Goal: Task Accomplishment & Management: Manage account settings

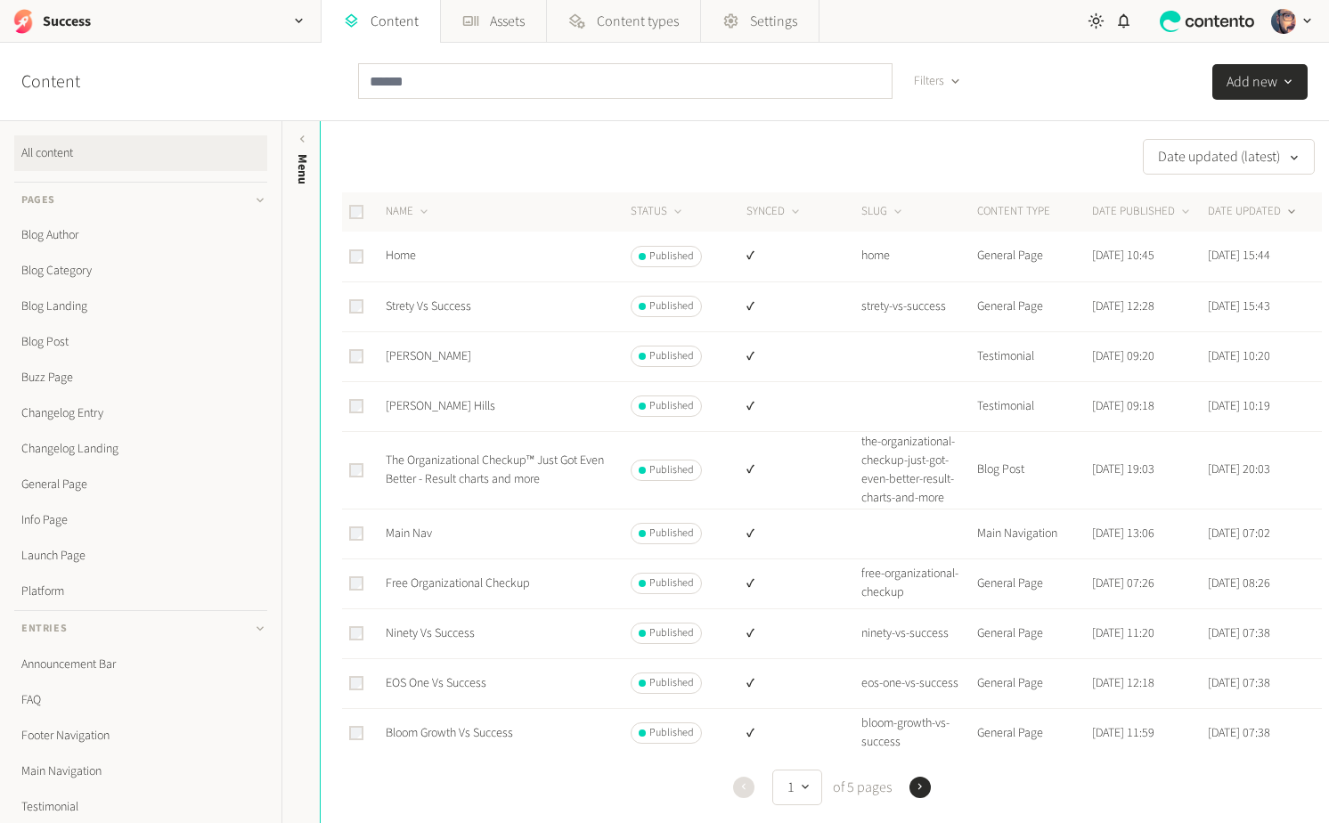
click at [404, 245] on td "Home" at bounding box center [507, 257] width 245 height 50
click at [404, 247] on td "Home" at bounding box center [507, 257] width 245 height 50
click at [404, 255] on link "Home" at bounding box center [401, 256] width 30 height 18
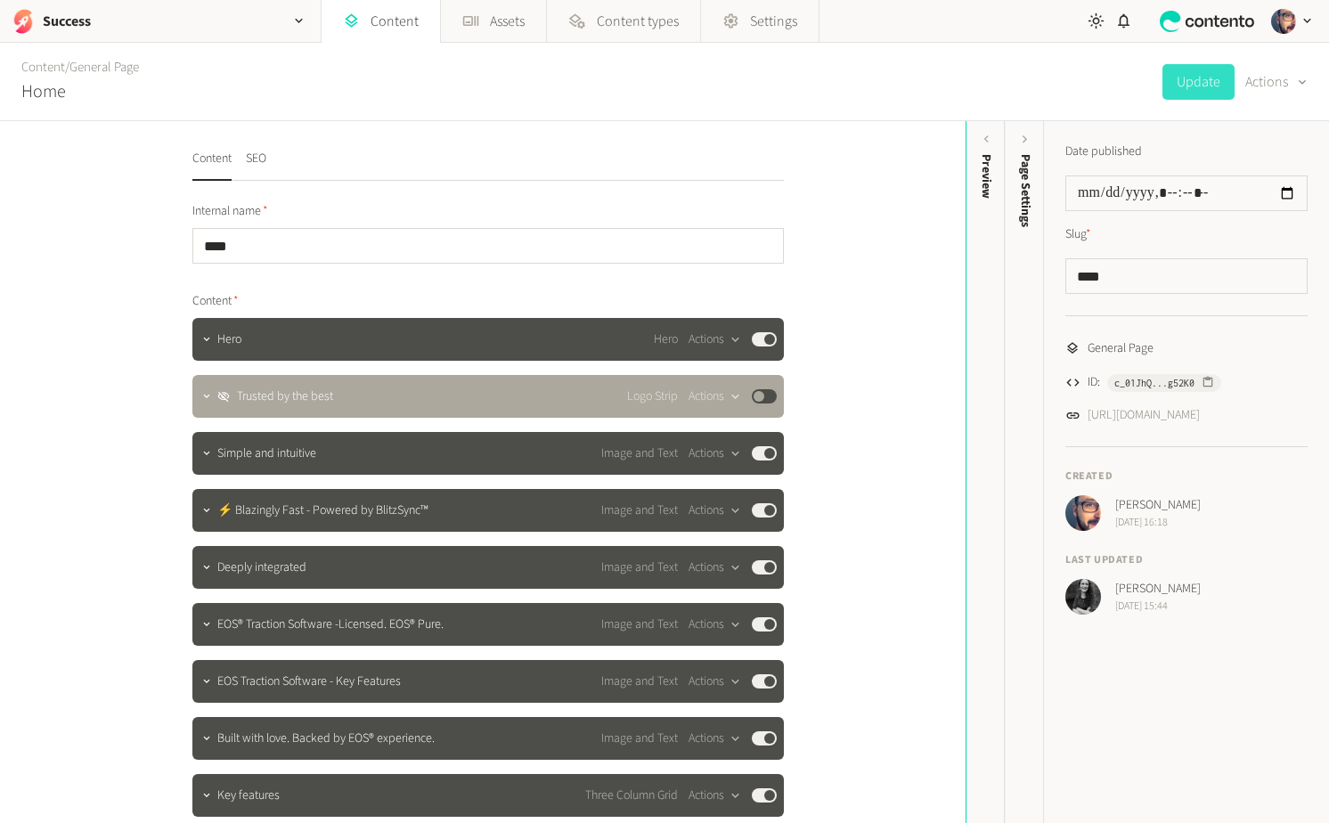
click at [835, 484] on div "**********" at bounding box center [483, 472] width 966 height 702
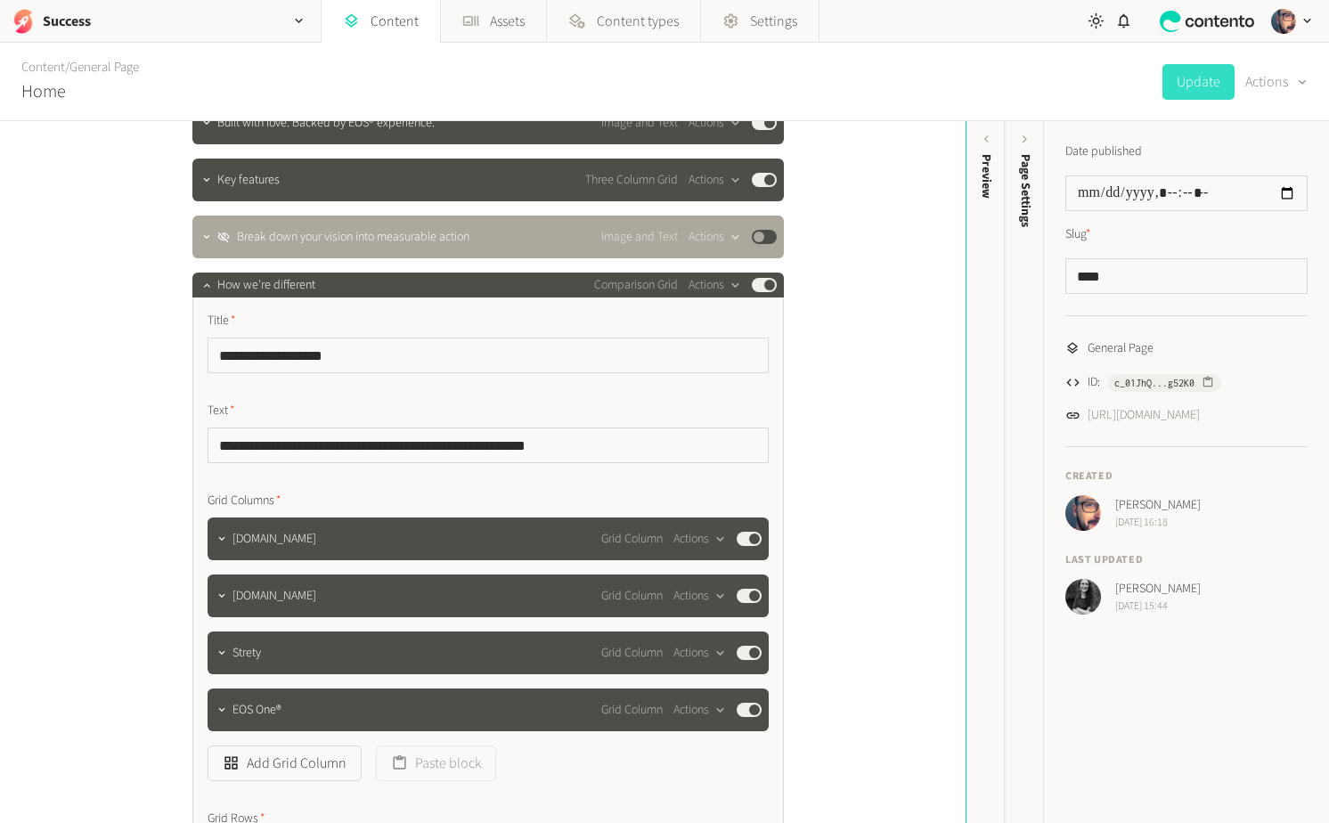
scroll to position [590, 0]
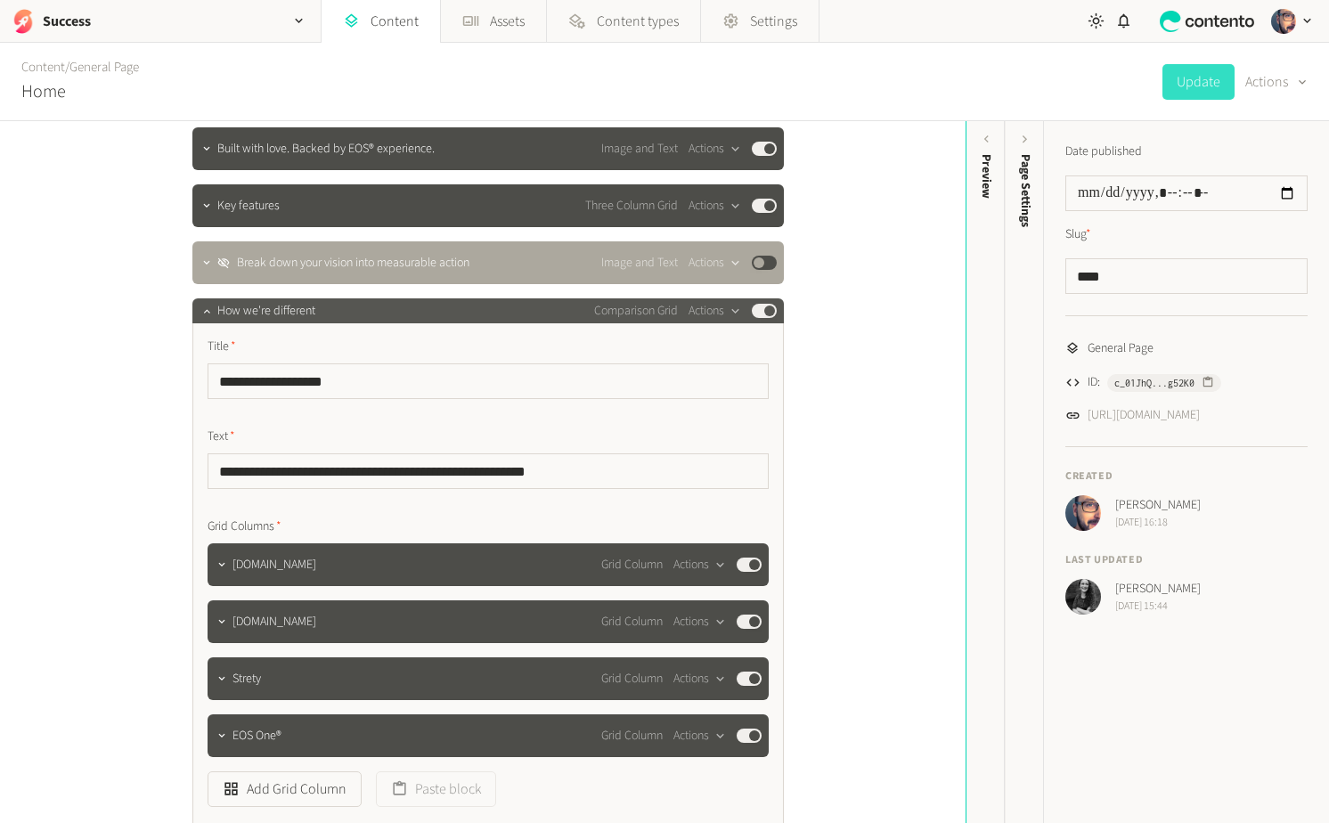
click at [302, 314] on span "How we're different" at bounding box center [266, 311] width 98 height 19
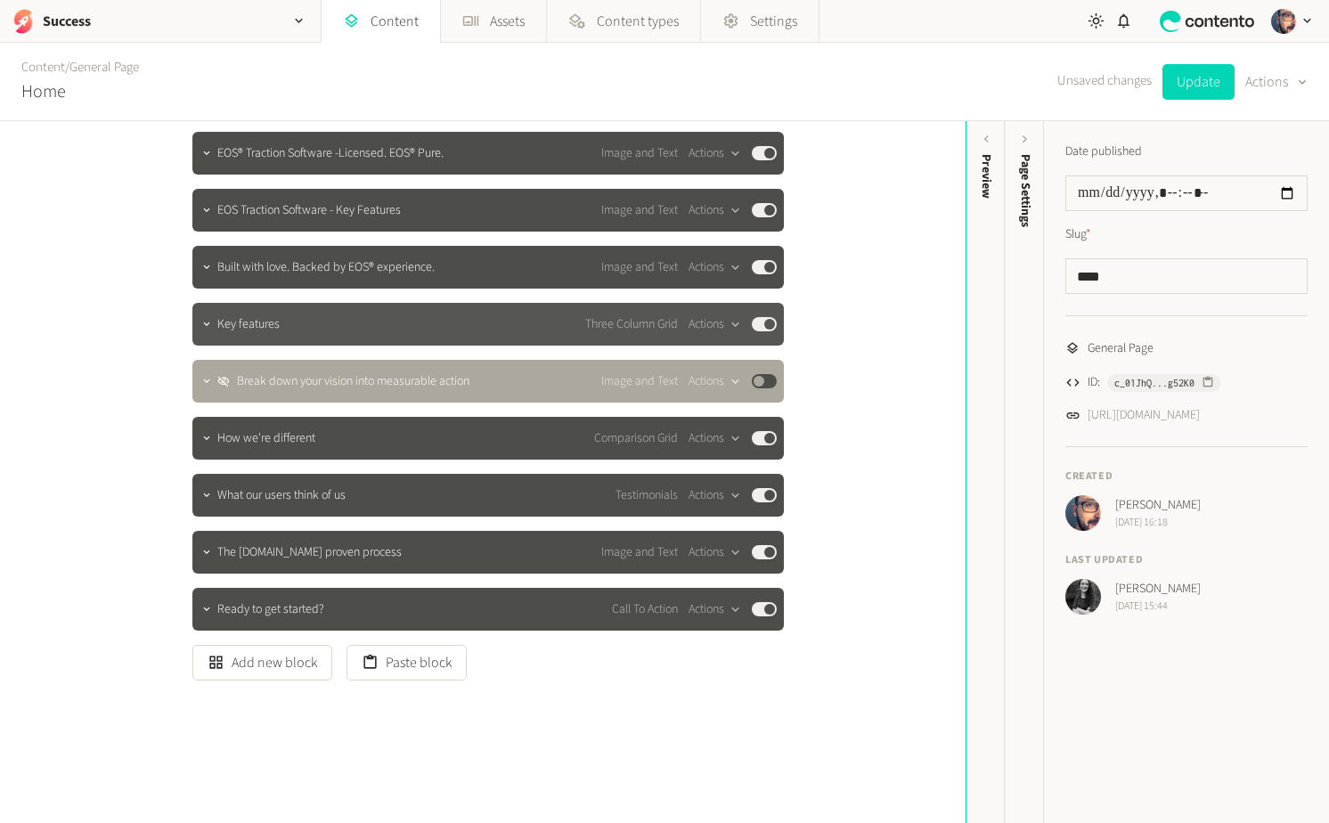
scroll to position [471, 0]
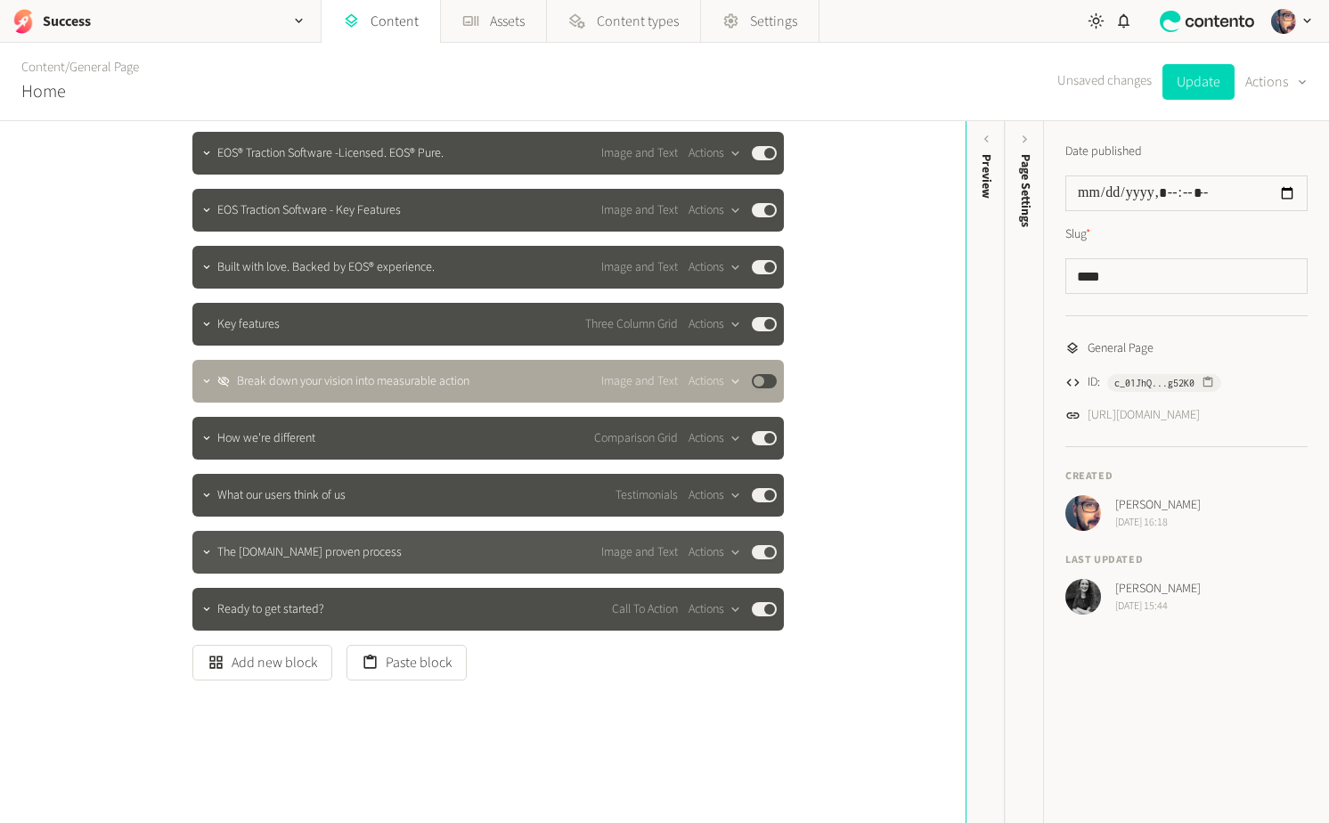
click at [325, 552] on span "The [DOMAIN_NAME] proven process" at bounding box center [309, 553] width 184 height 19
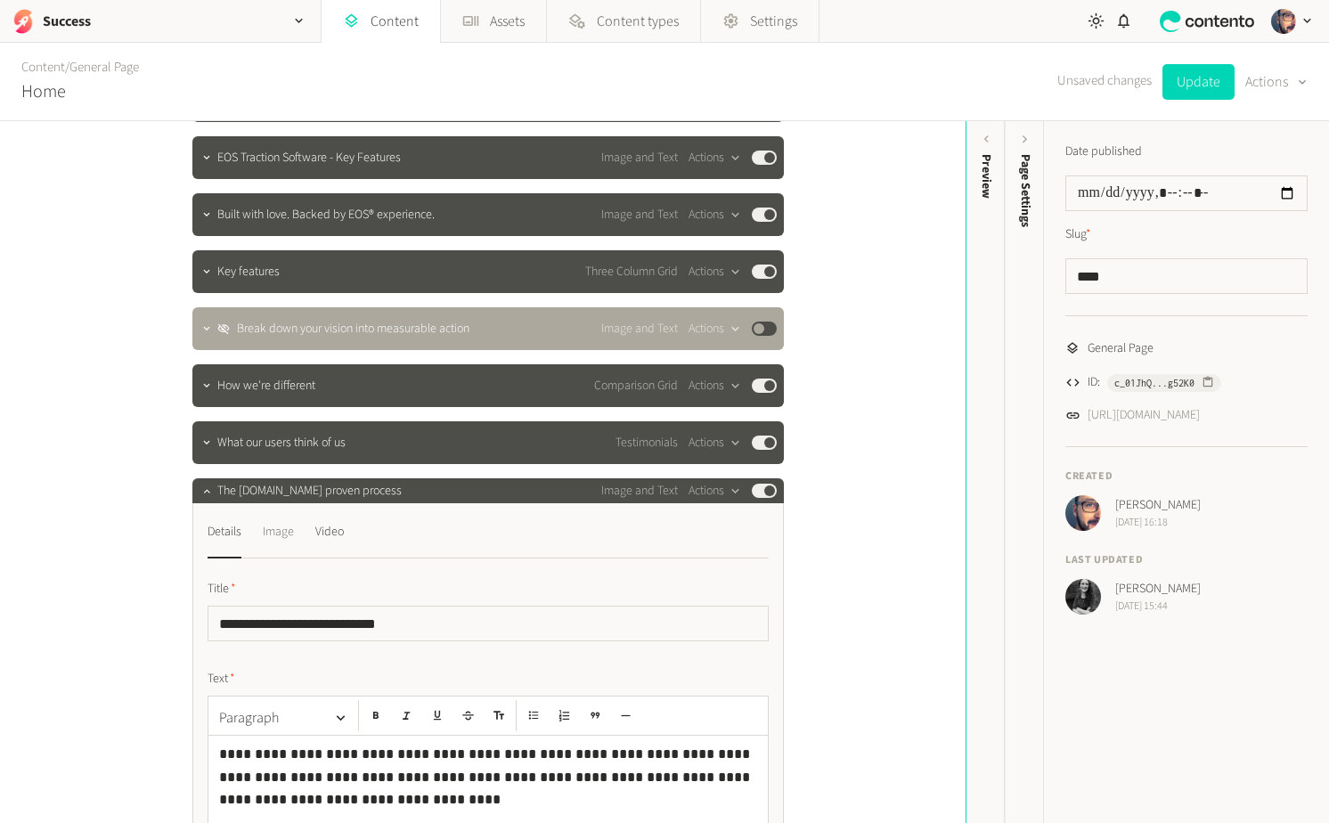
click at [278, 524] on div "Image" at bounding box center [278, 532] width 31 height 29
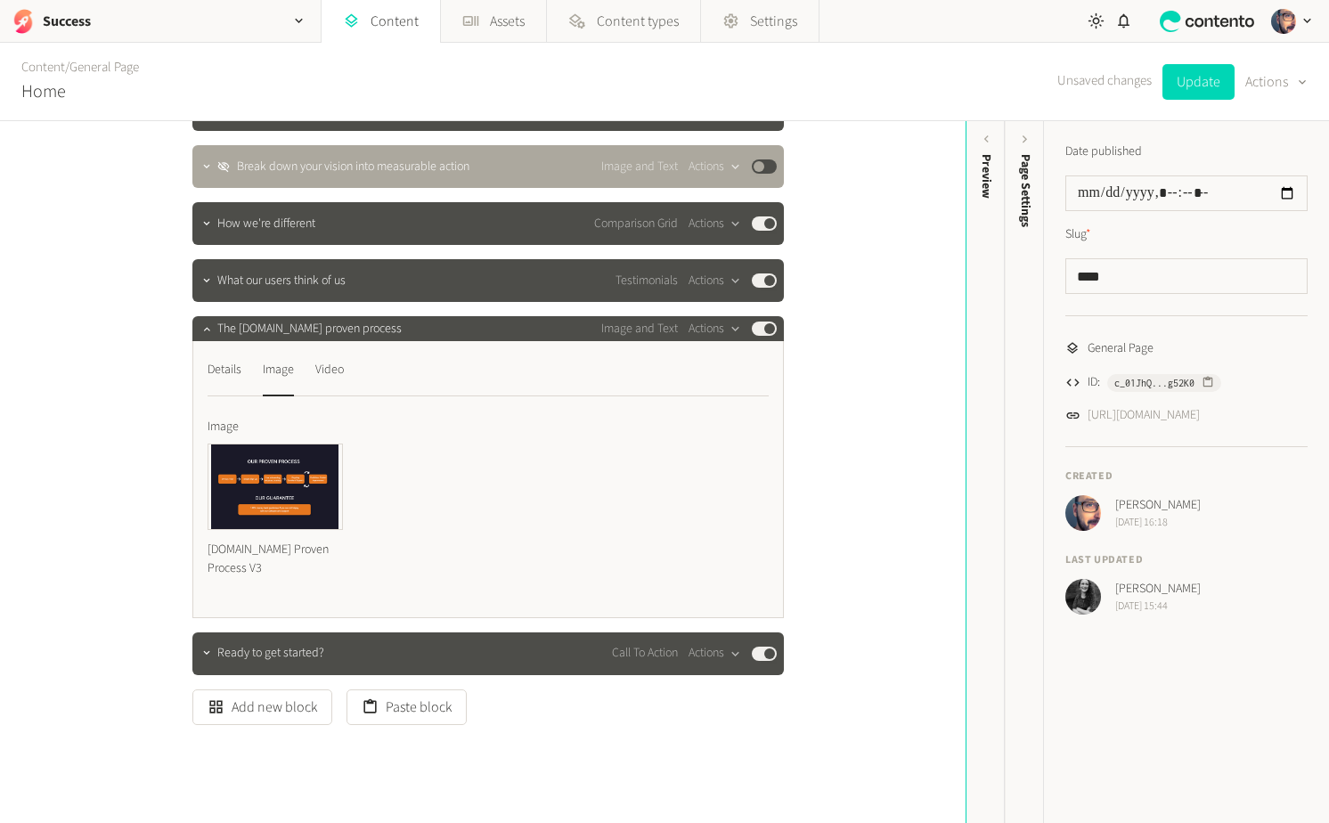
scroll to position [730, 0]
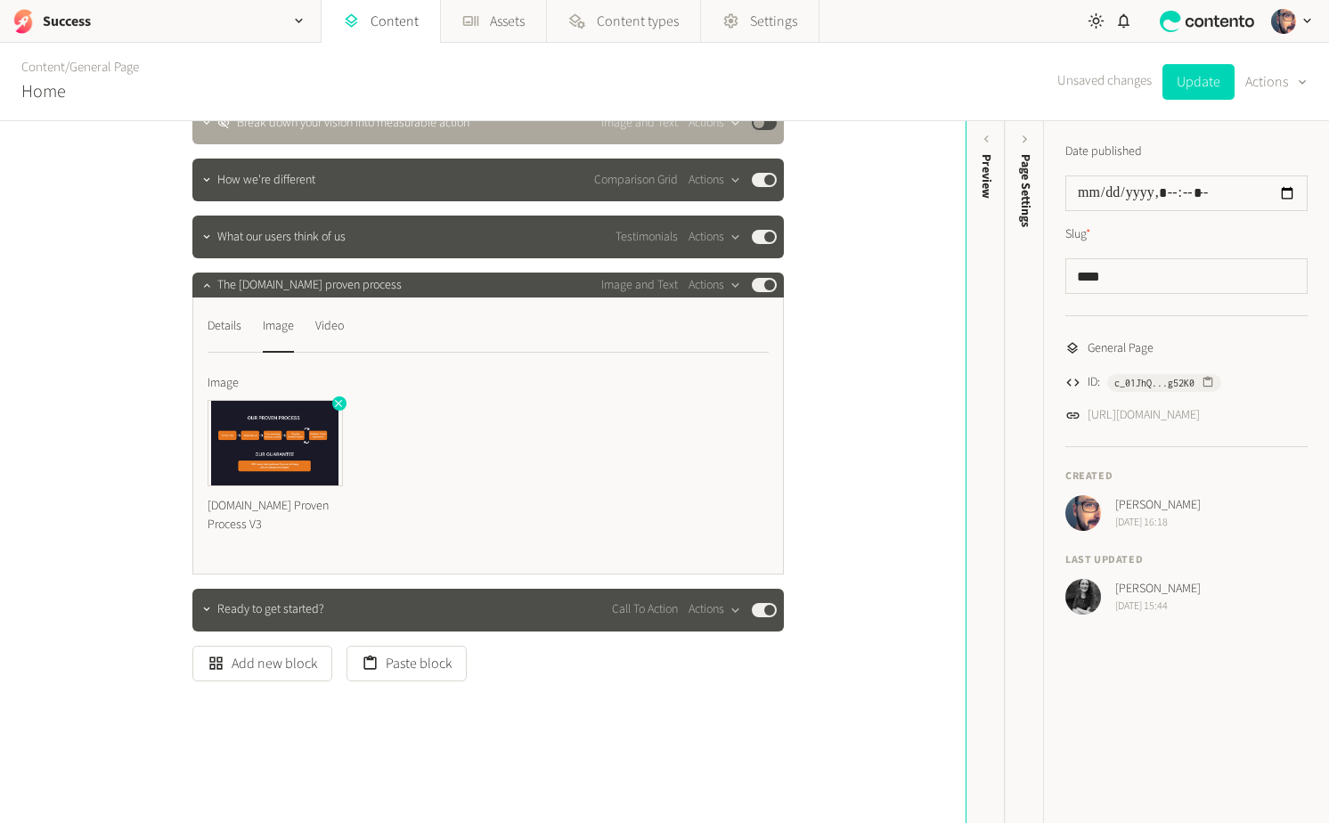
click at [335, 413] on img at bounding box center [276, 443] width 134 height 85
click at [339, 401] on icon "button" at bounding box center [338, 403] width 12 height 12
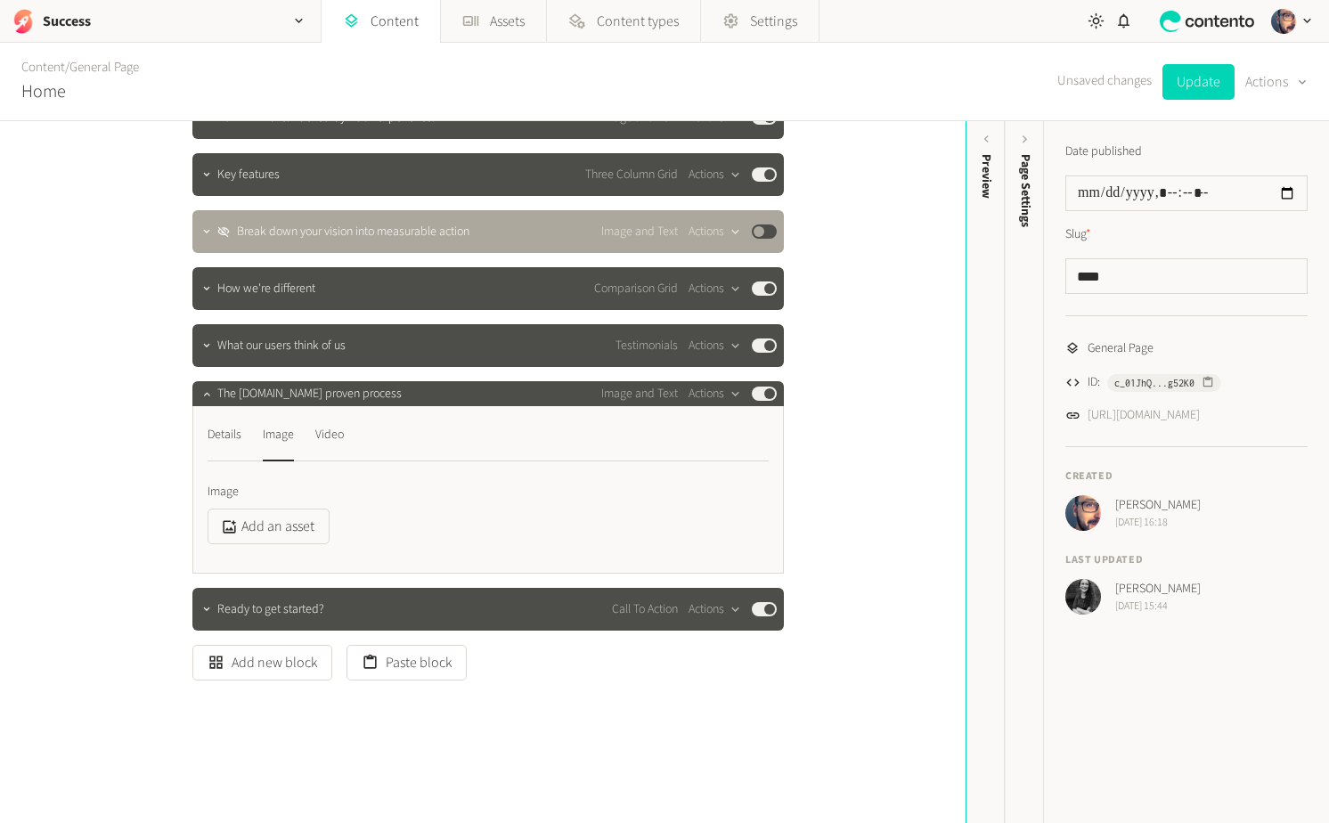
scroll to position [621, 0]
click at [261, 448] on nav "Details Image Video" at bounding box center [488, 441] width 561 height 41
click at [264, 524] on button "Add an asset" at bounding box center [269, 527] width 122 height 36
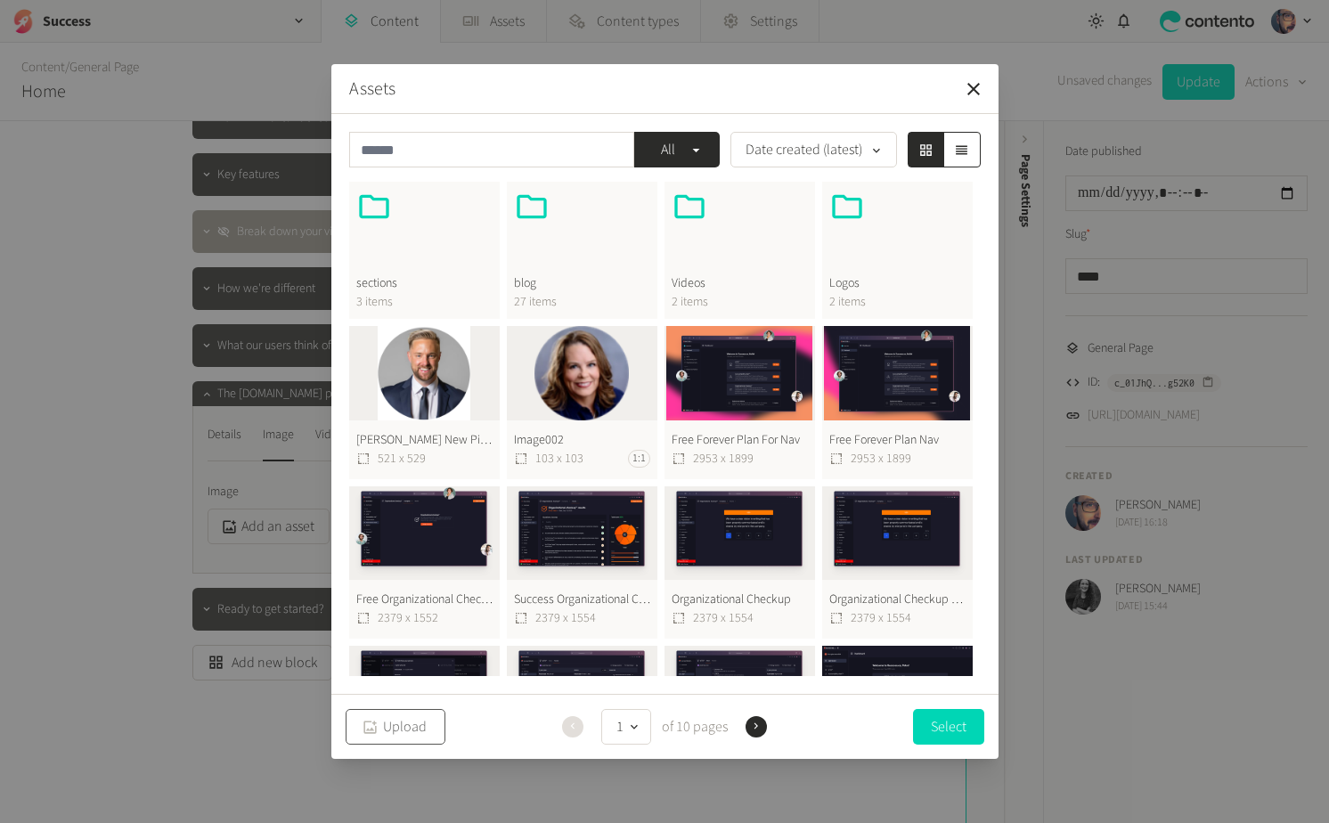
click at [380, 720] on div "button" at bounding box center [370, 727] width 24 height 18
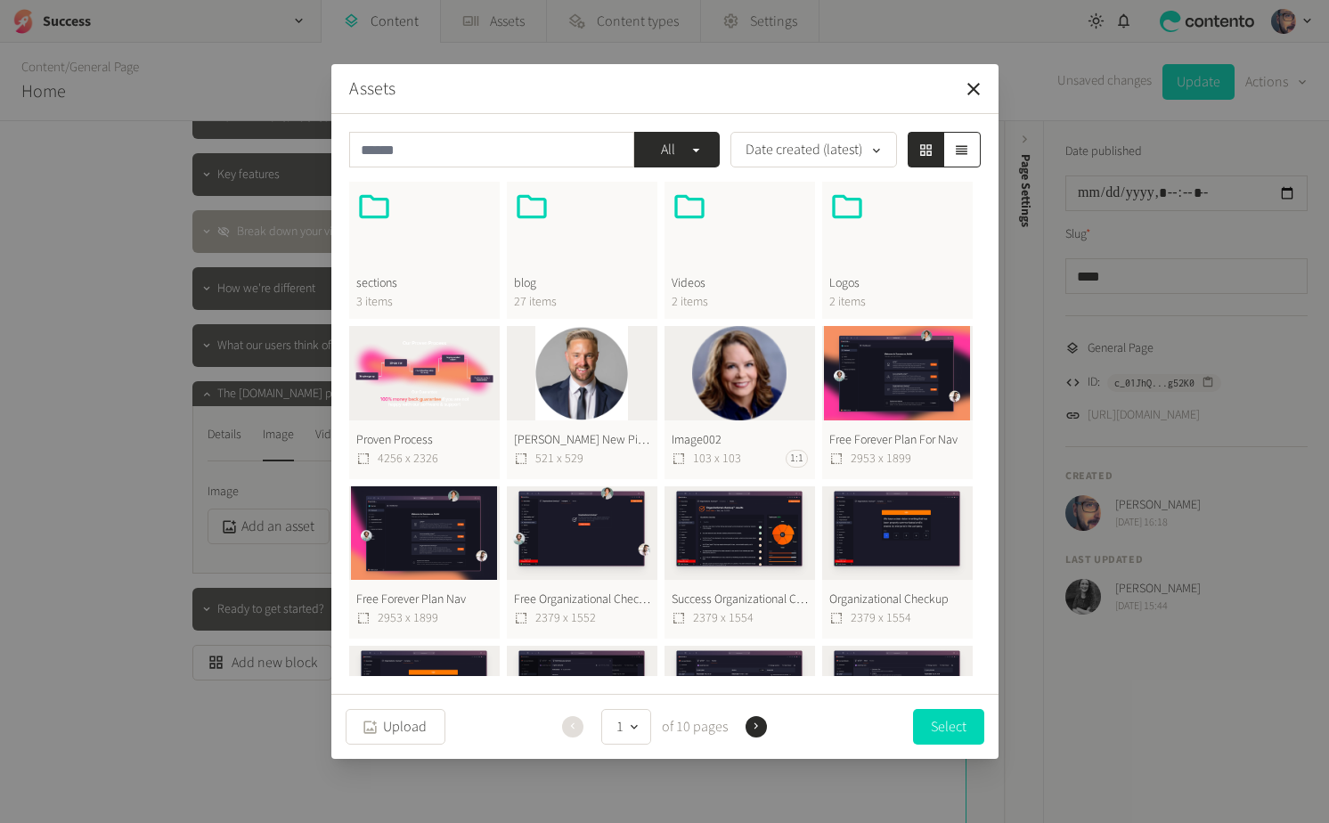
click at [383, 380] on button "Proven Process 4256 x 2326" at bounding box center [424, 402] width 151 height 153
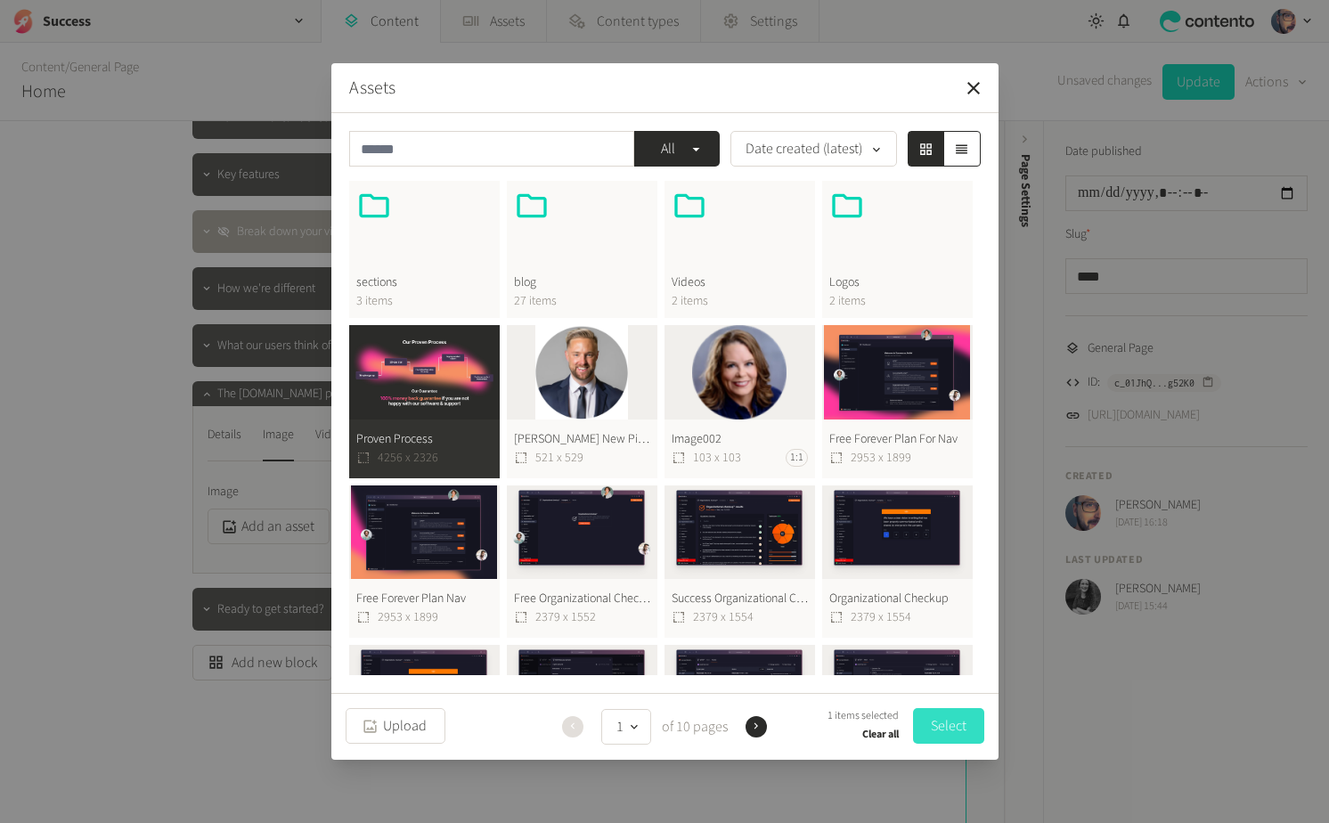
click at [949, 728] on button "Select" at bounding box center [948, 726] width 71 height 36
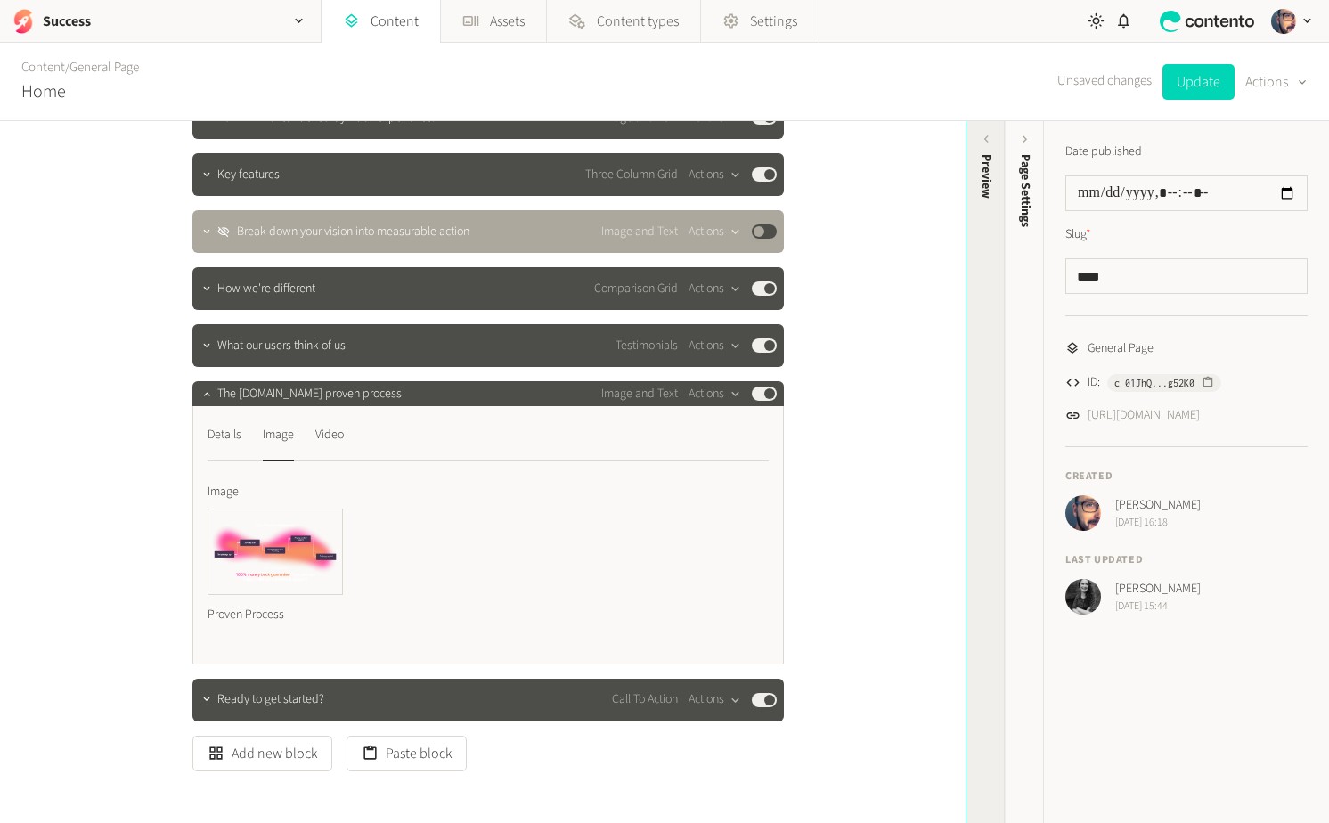
click at [980, 286] on div "Preview" at bounding box center [986, 292] width 39 height 321
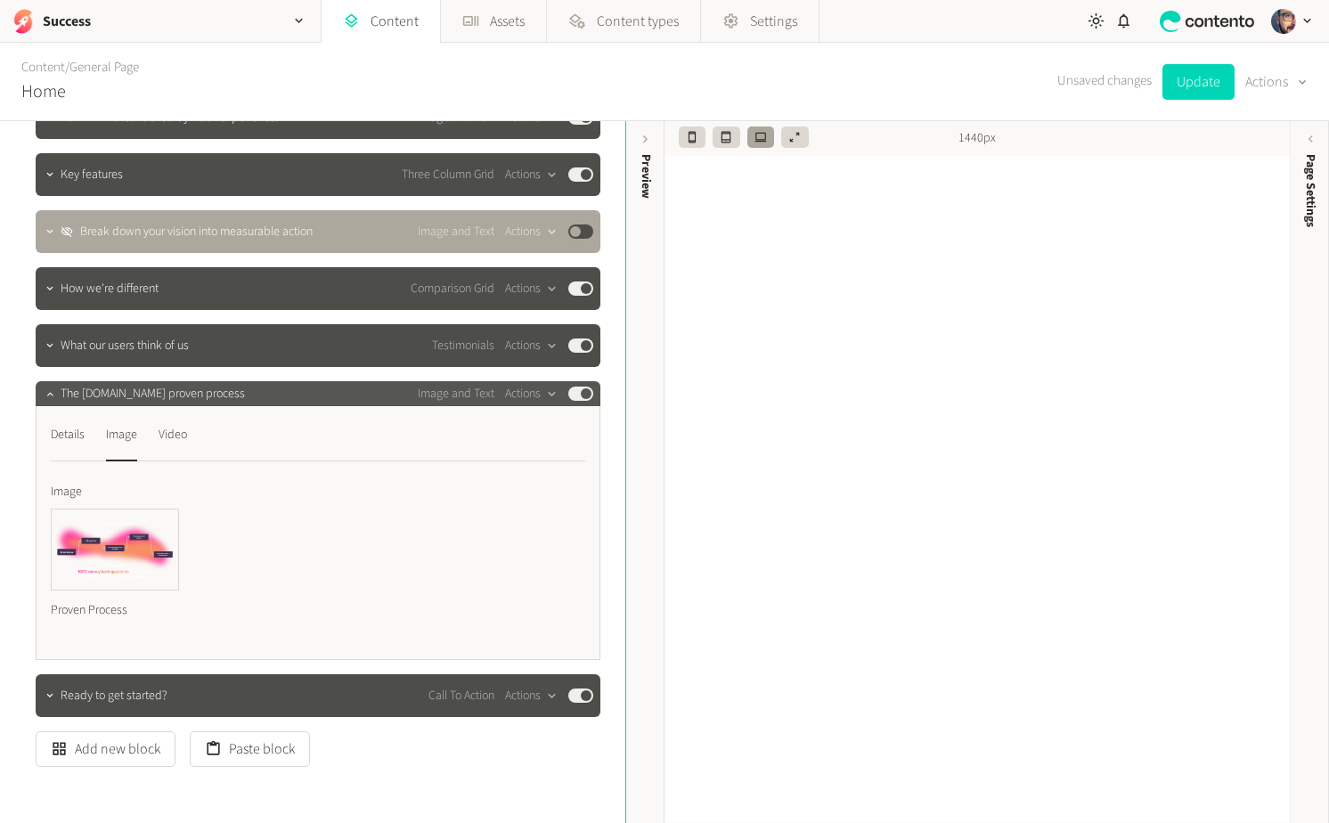
click at [344, 402] on div "The Success.co proven process Image and Text Actions Published" at bounding box center [327, 393] width 533 height 21
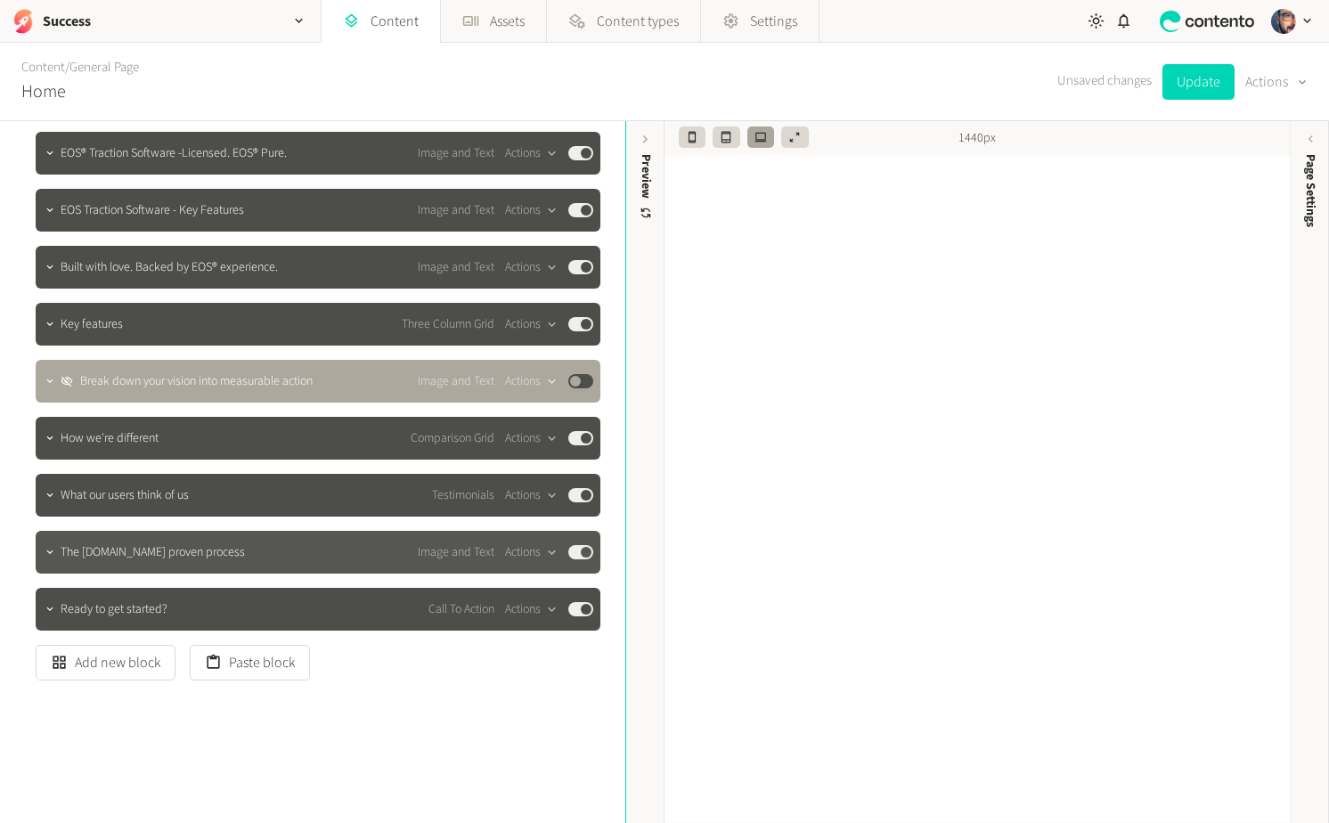
scroll to position [471, 0]
click at [217, 555] on span "The [DOMAIN_NAME] proven process" at bounding box center [153, 553] width 184 height 19
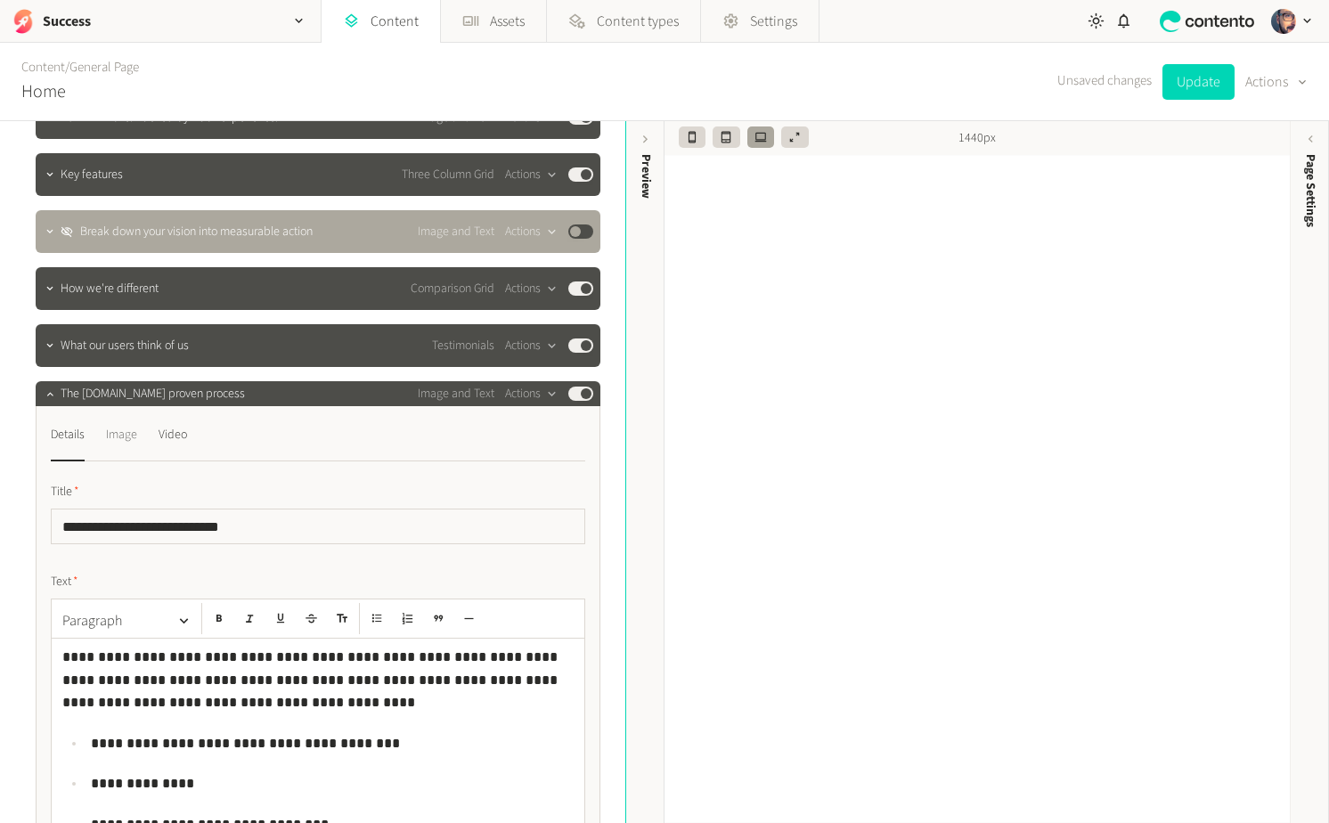
click at [118, 439] on div "Image" at bounding box center [121, 435] width 31 height 29
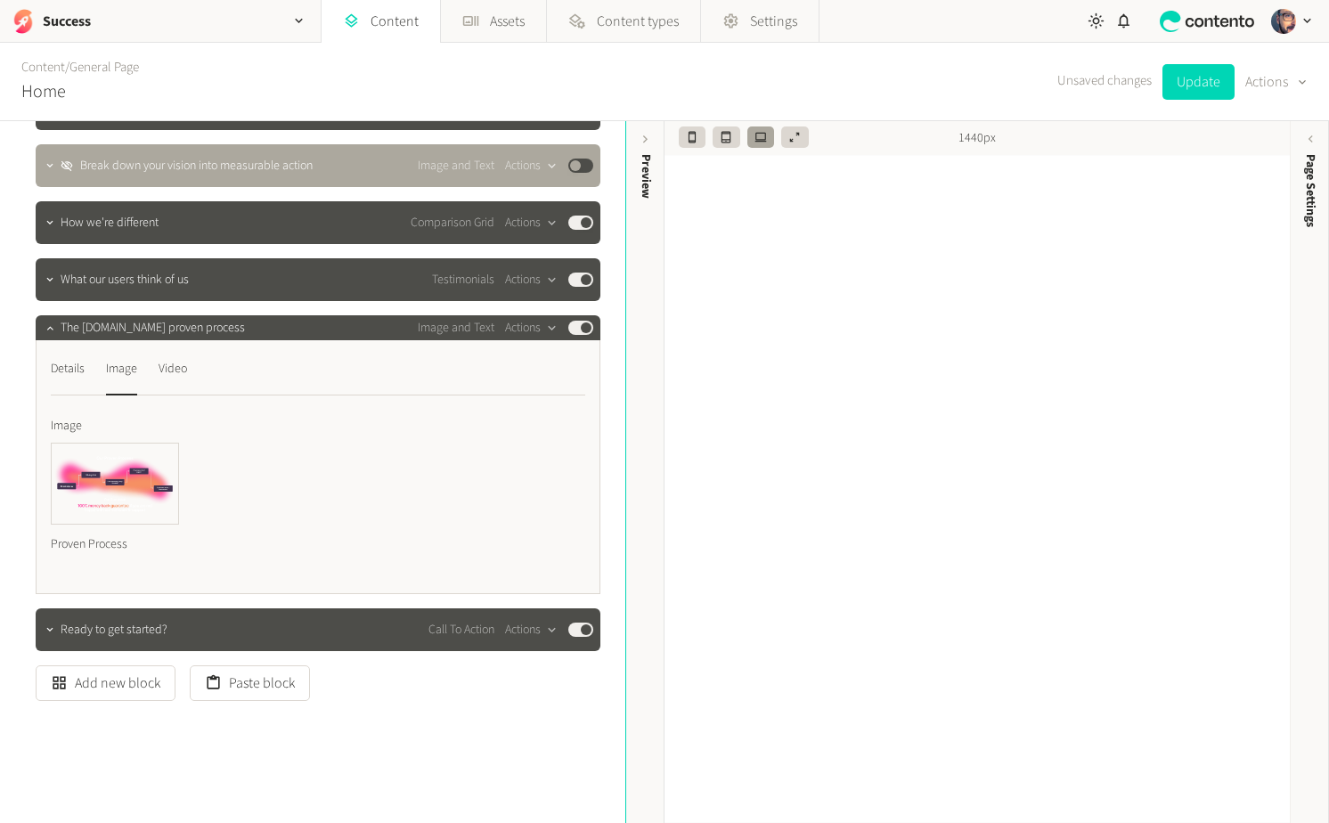
scroll to position [689, 0]
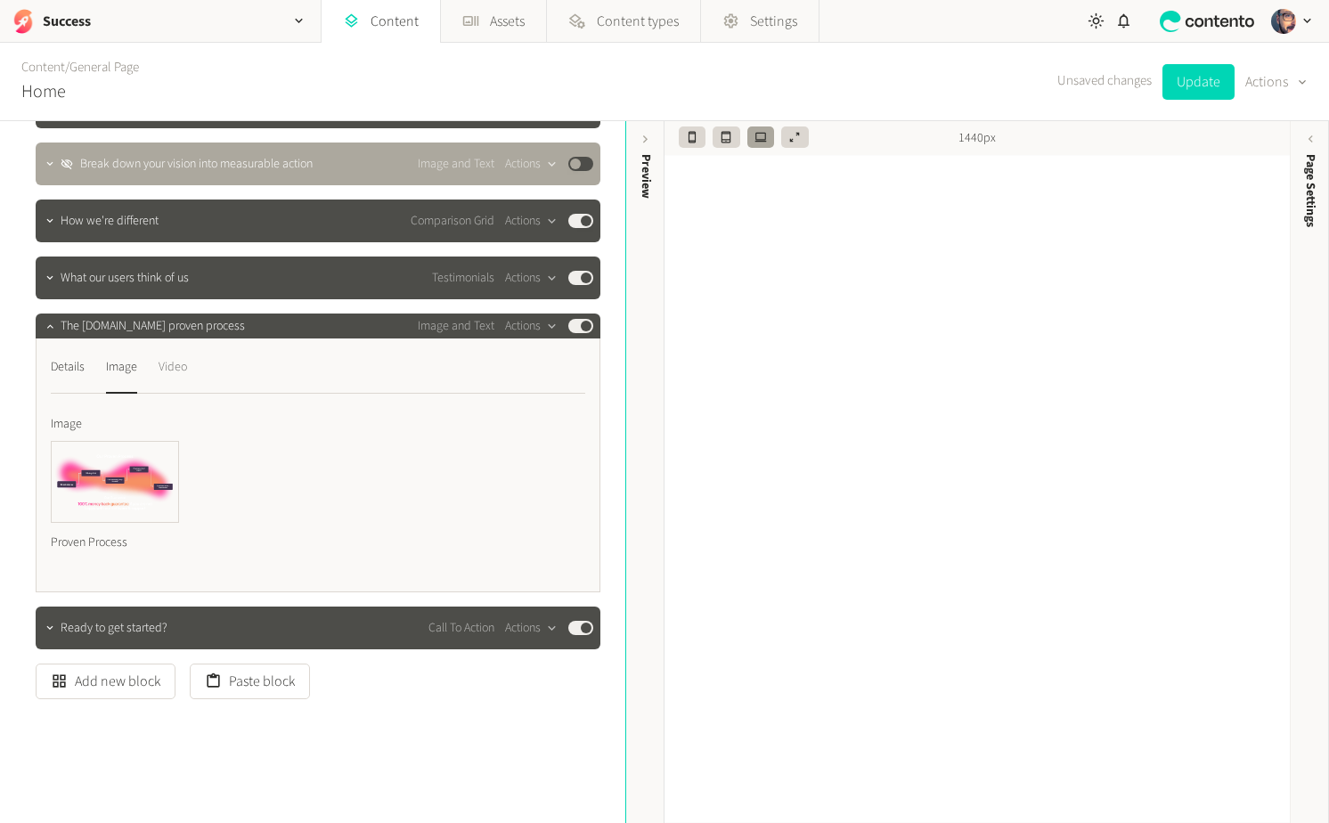
click at [176, 366] on div "Video" at bounding box center [173, 367] width 29 height 29
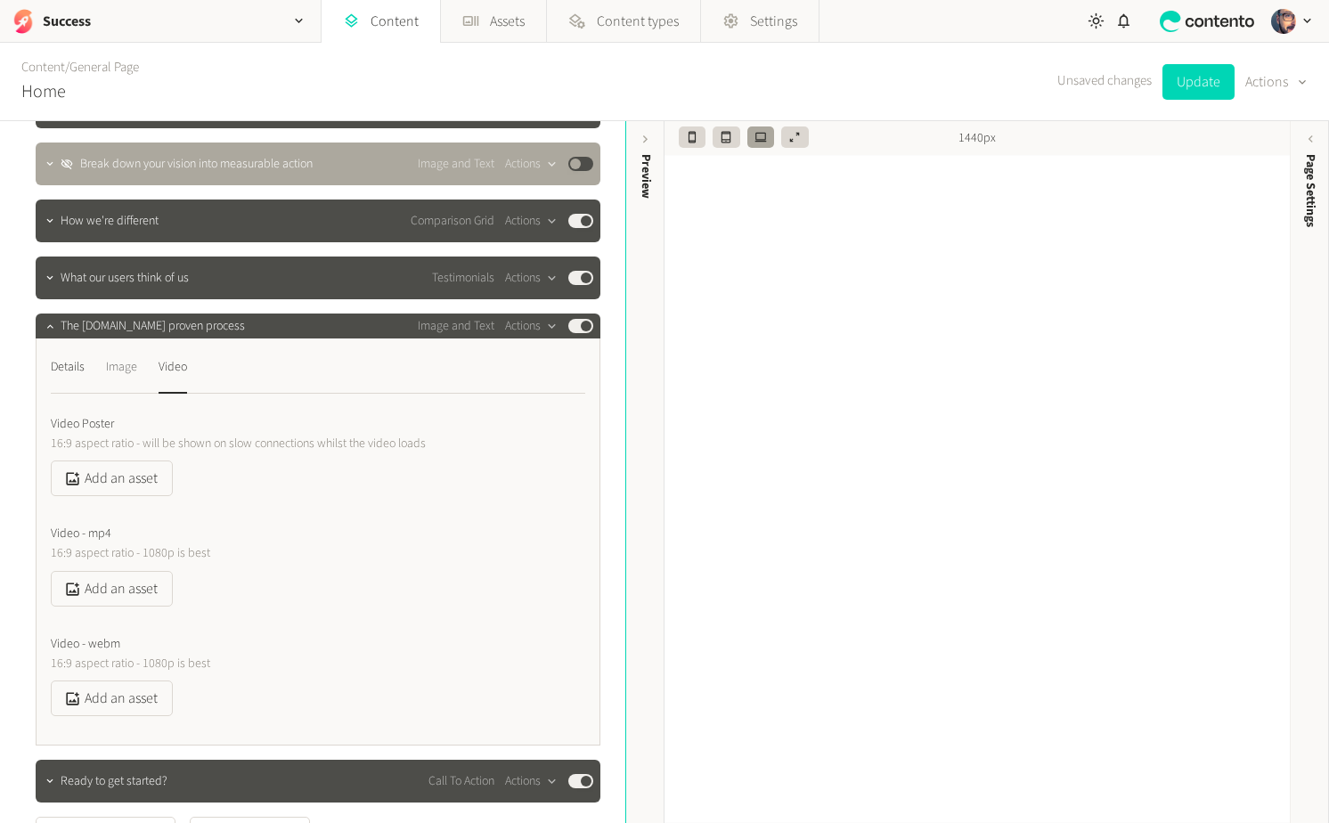
click at [124, 367] on div "Image" at bounding box center [121, 367] width 31 height 29
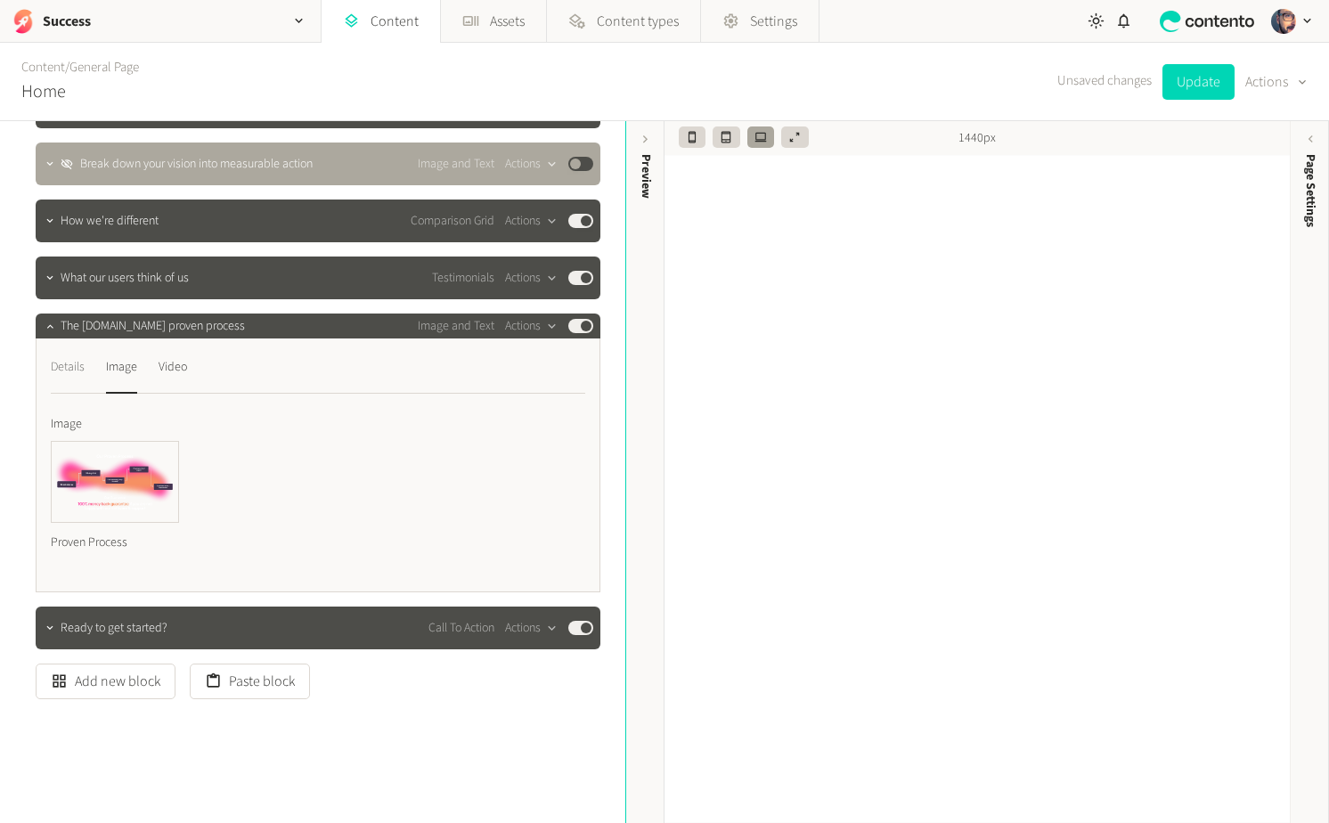
click at [66, 367] on div "Details" at bounding box center [68, 367] width 34 height 29
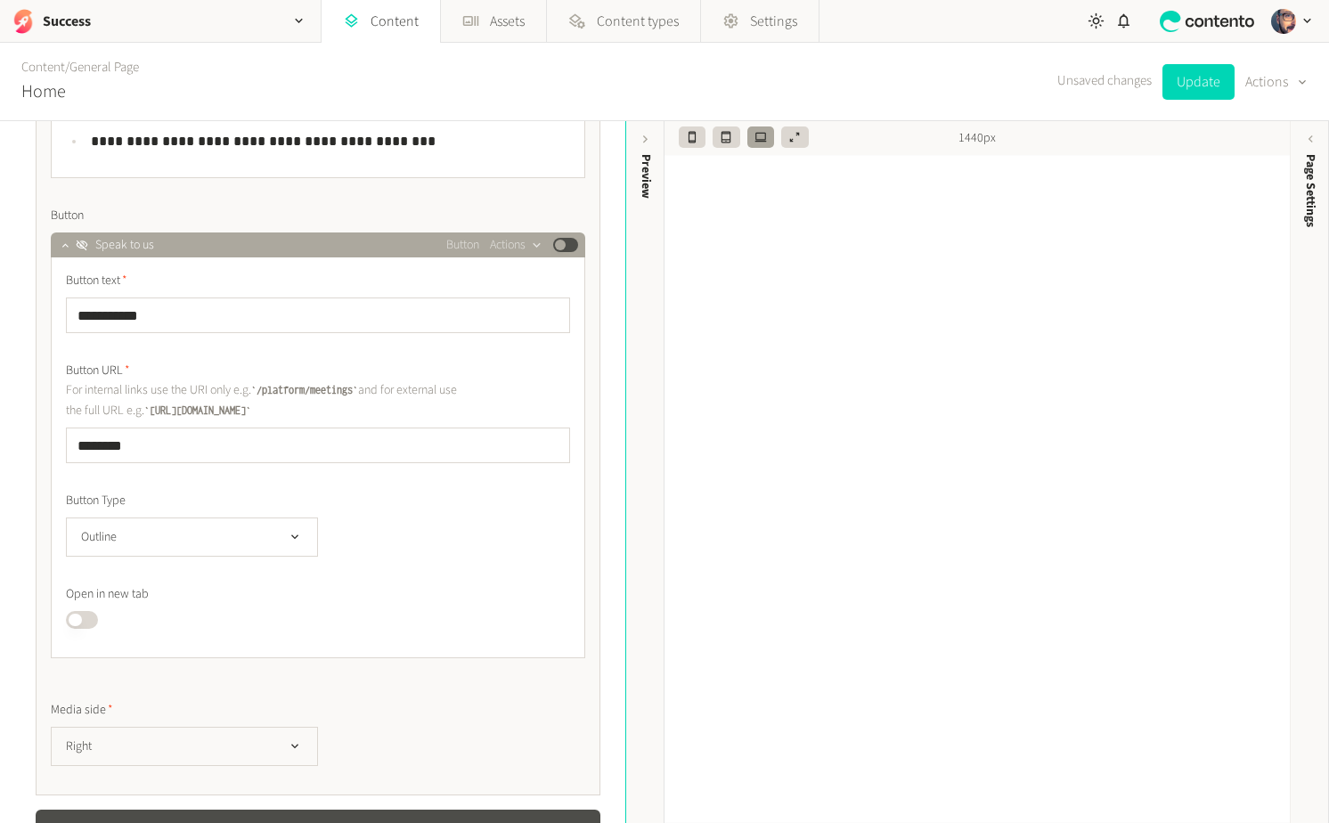
scroll to position [1387, 0]
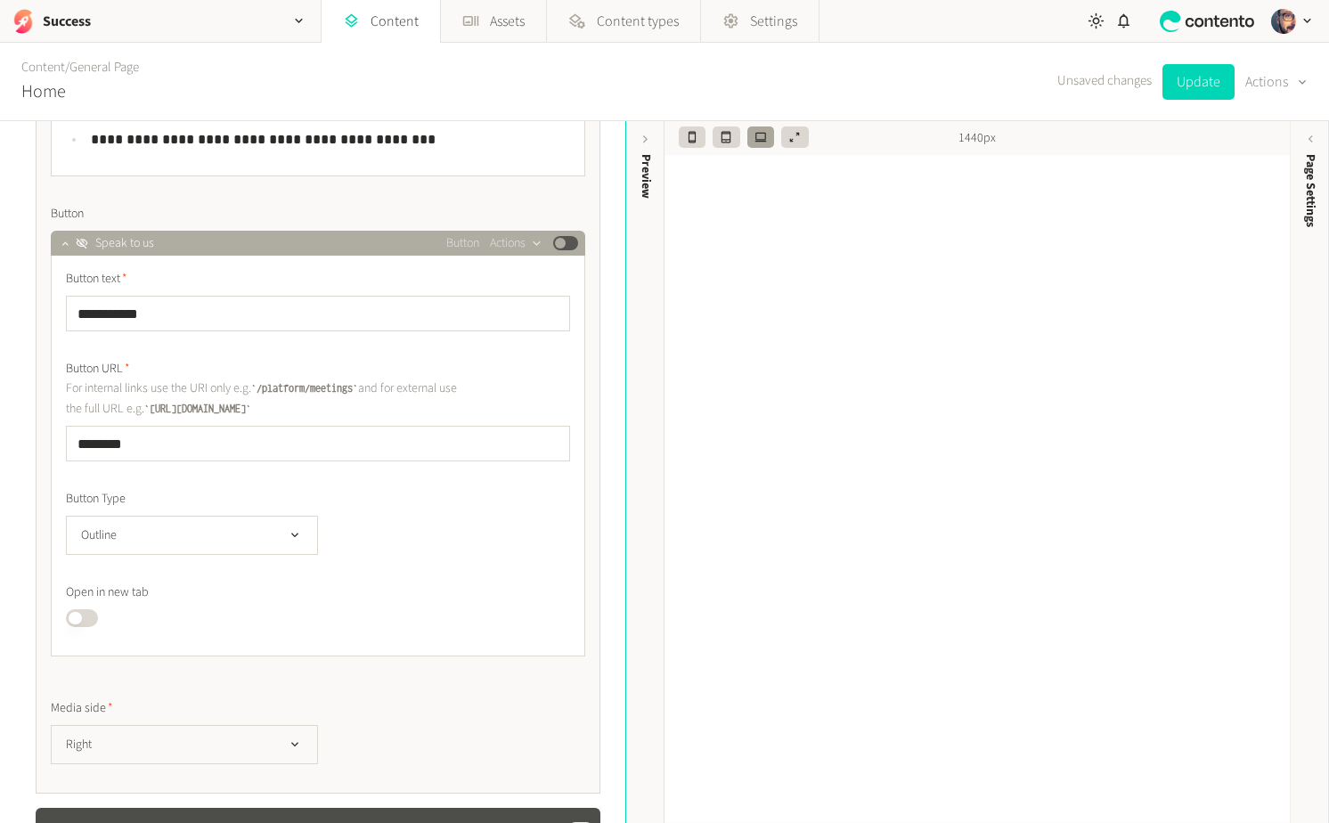
click at [160, 238] on div "Speak to us Button Actions Published" at bounding box center [327, 243] width 503 height 21
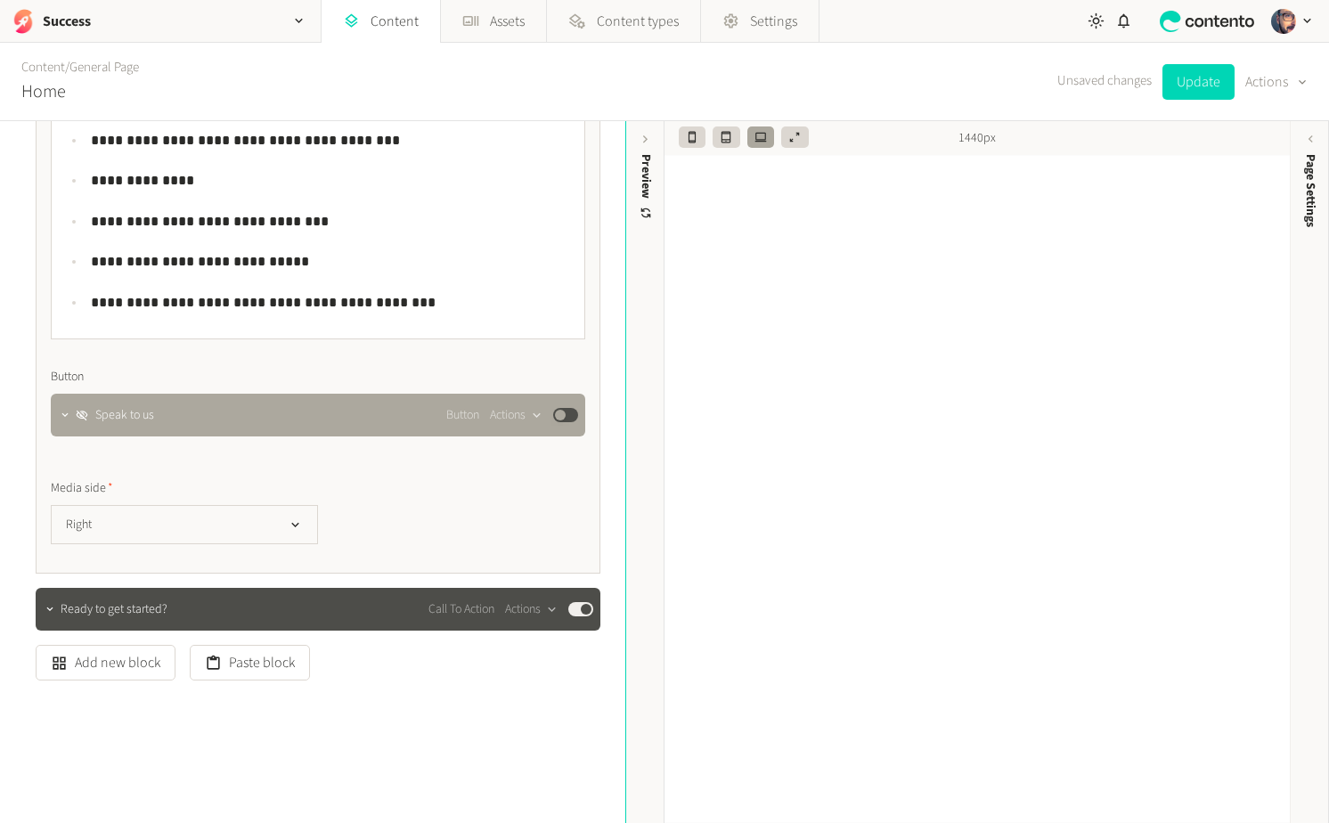
scroll to position [1225, 0]
click at [256, 517] on button "Right" at bounding box center [184, 524] width 267 height 39
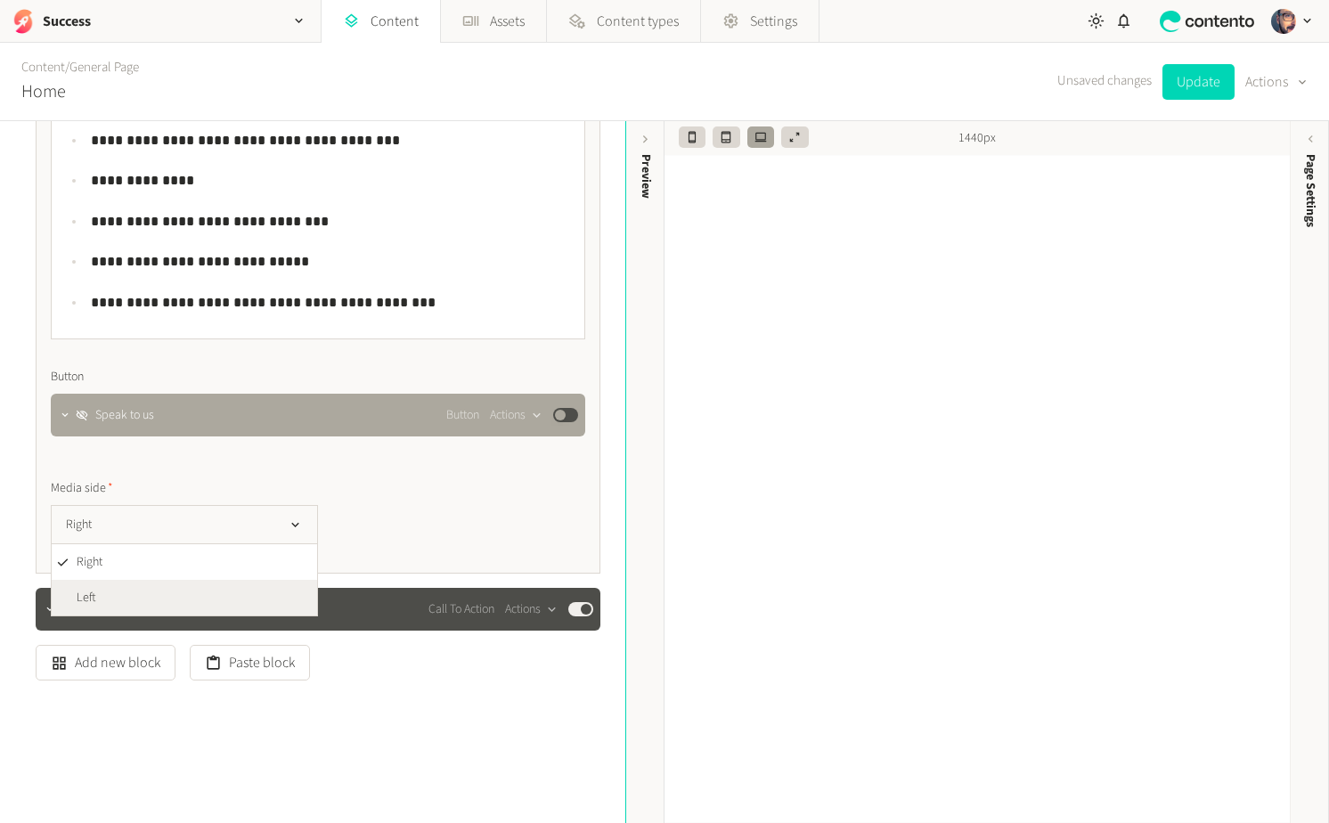
click at [214, 597] on li "Left" at bounding box center [185, 598] width 266 height 36
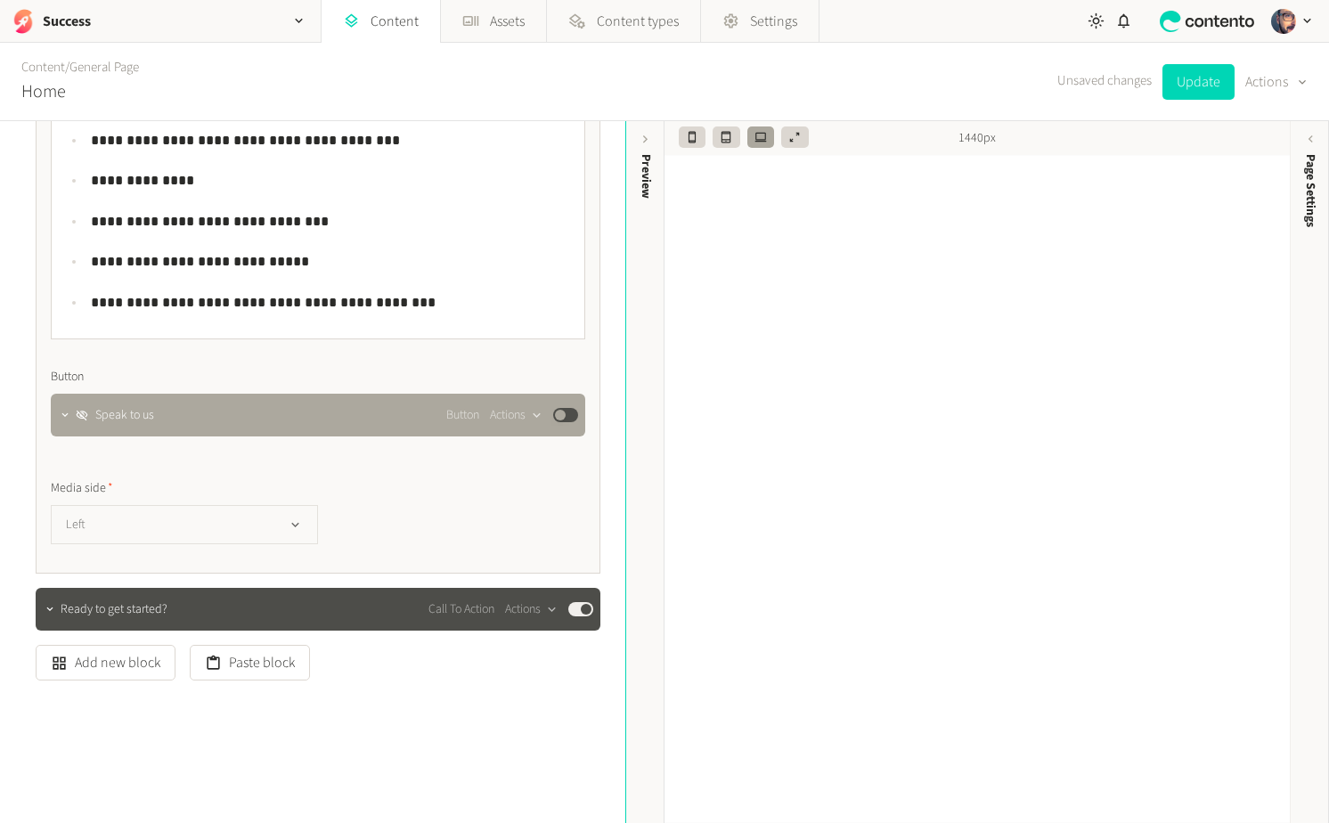
click at [225, 528] on button "Left" at bounding box center [184, 524] width 267 height 39
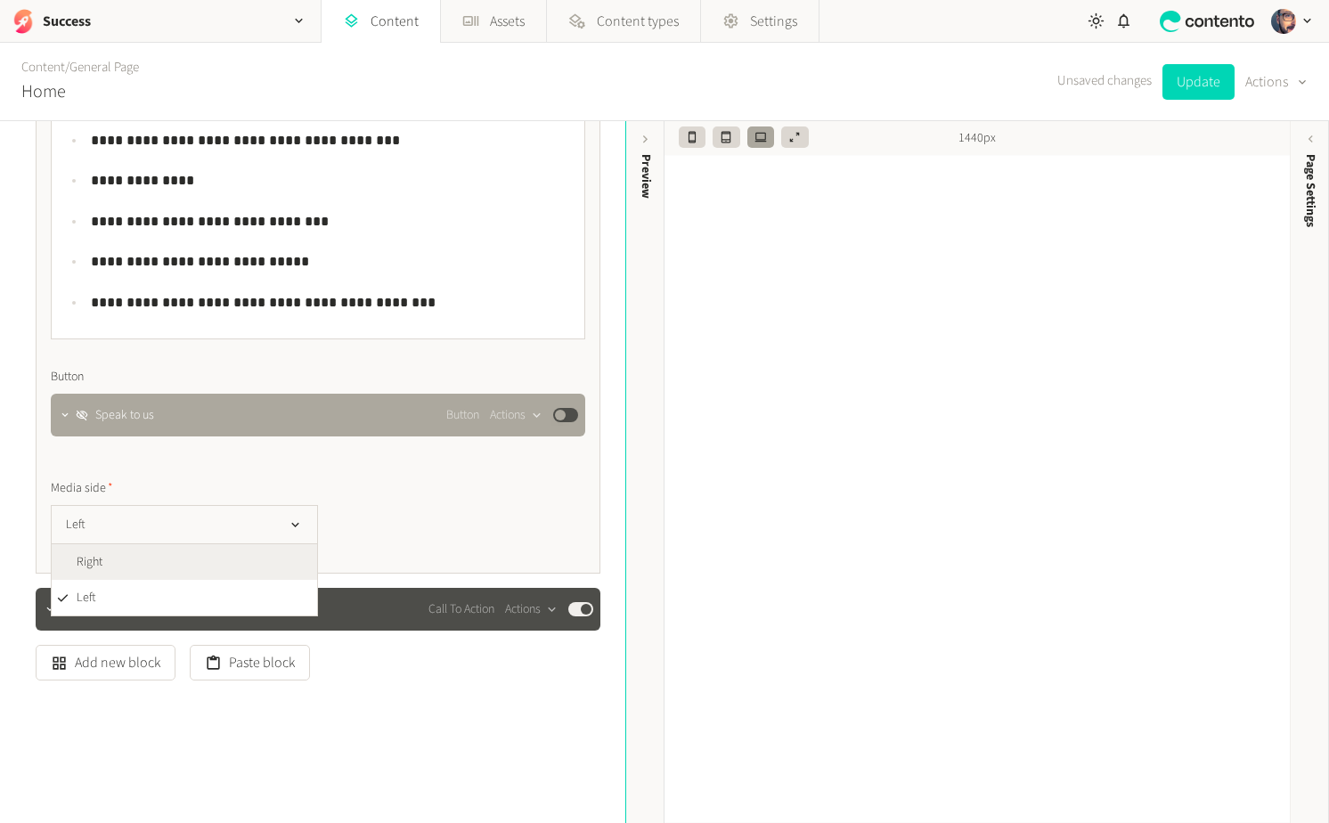
click at [208, 570] on li "Right" at bounding box center [185, 562] width 266 height 36
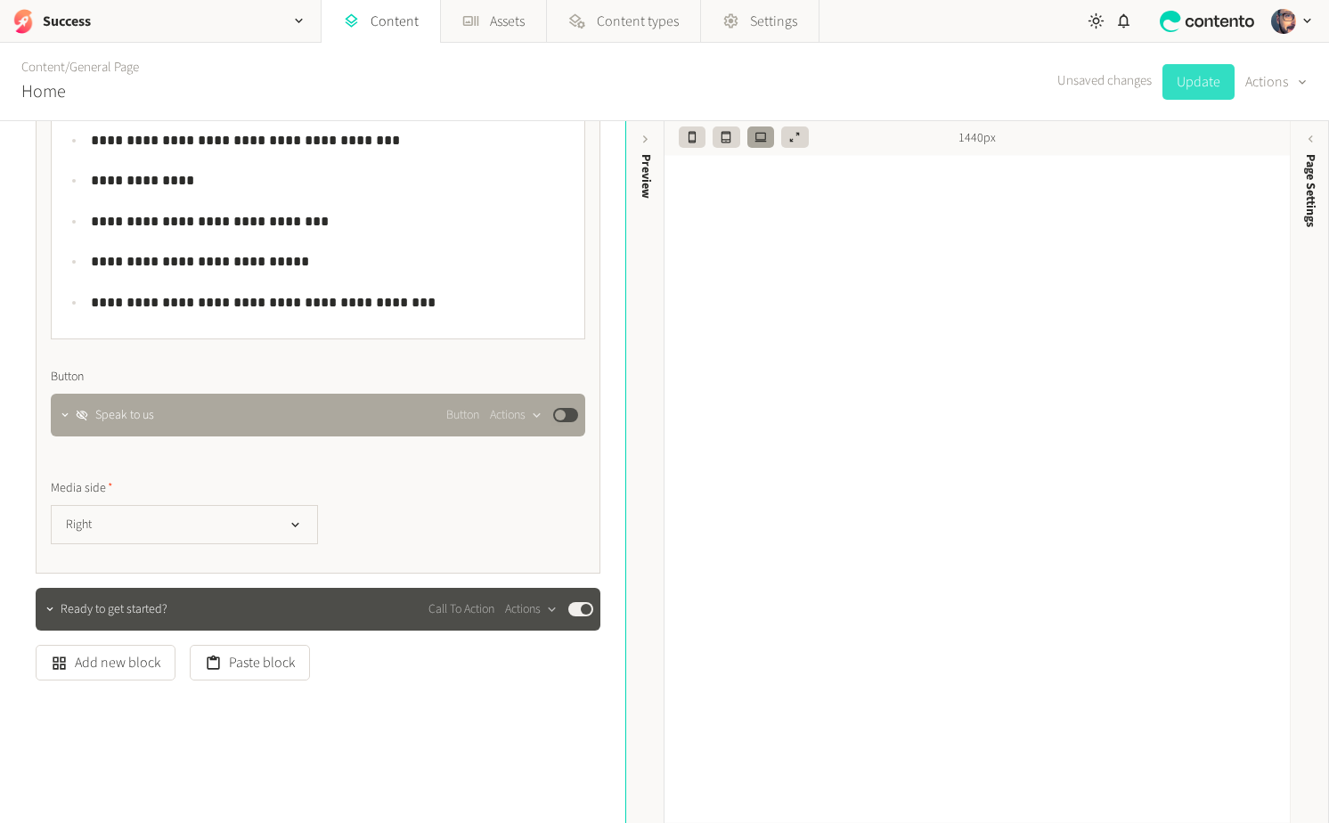
click at [1201, 90] on button "Update" at bounding box center [1199, 82] width 72 height 36
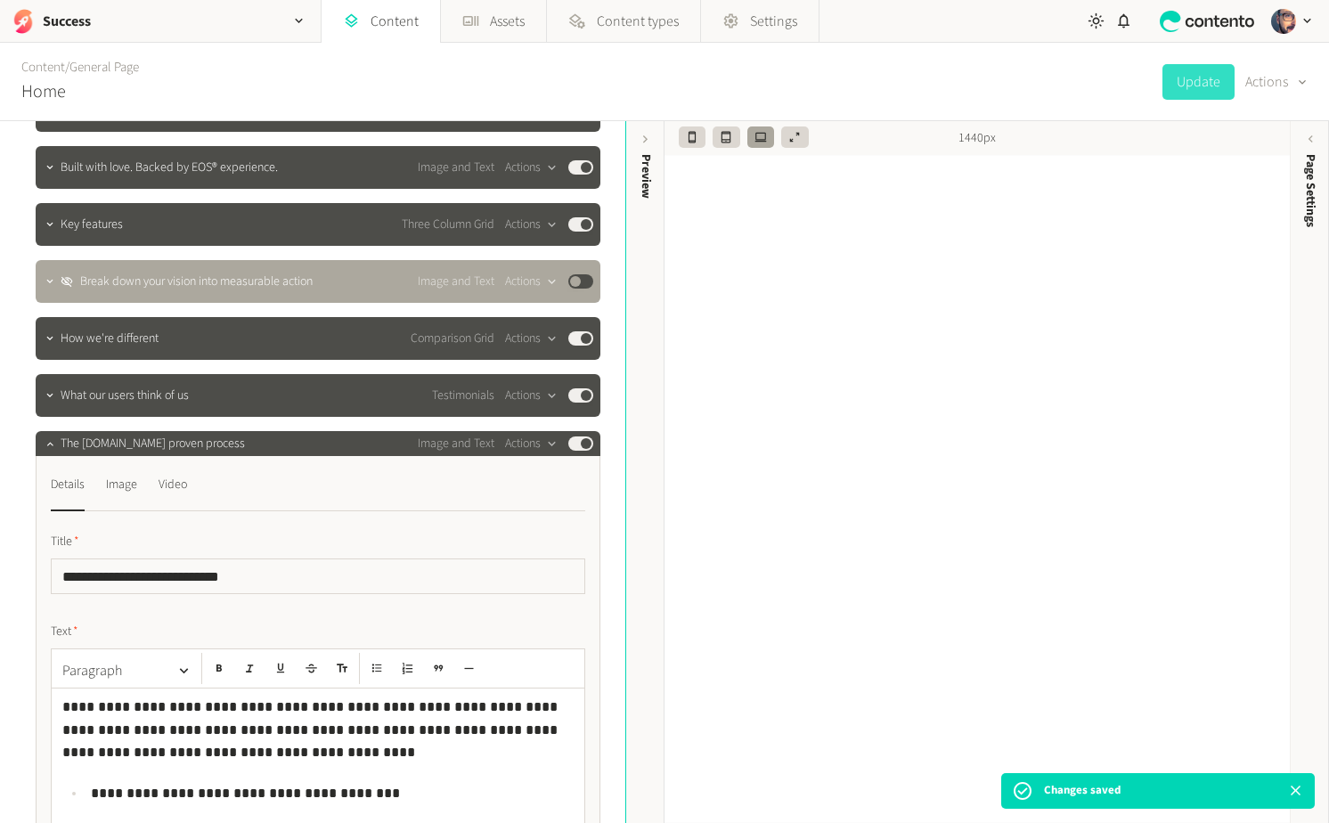
scroll to position [575, 0]
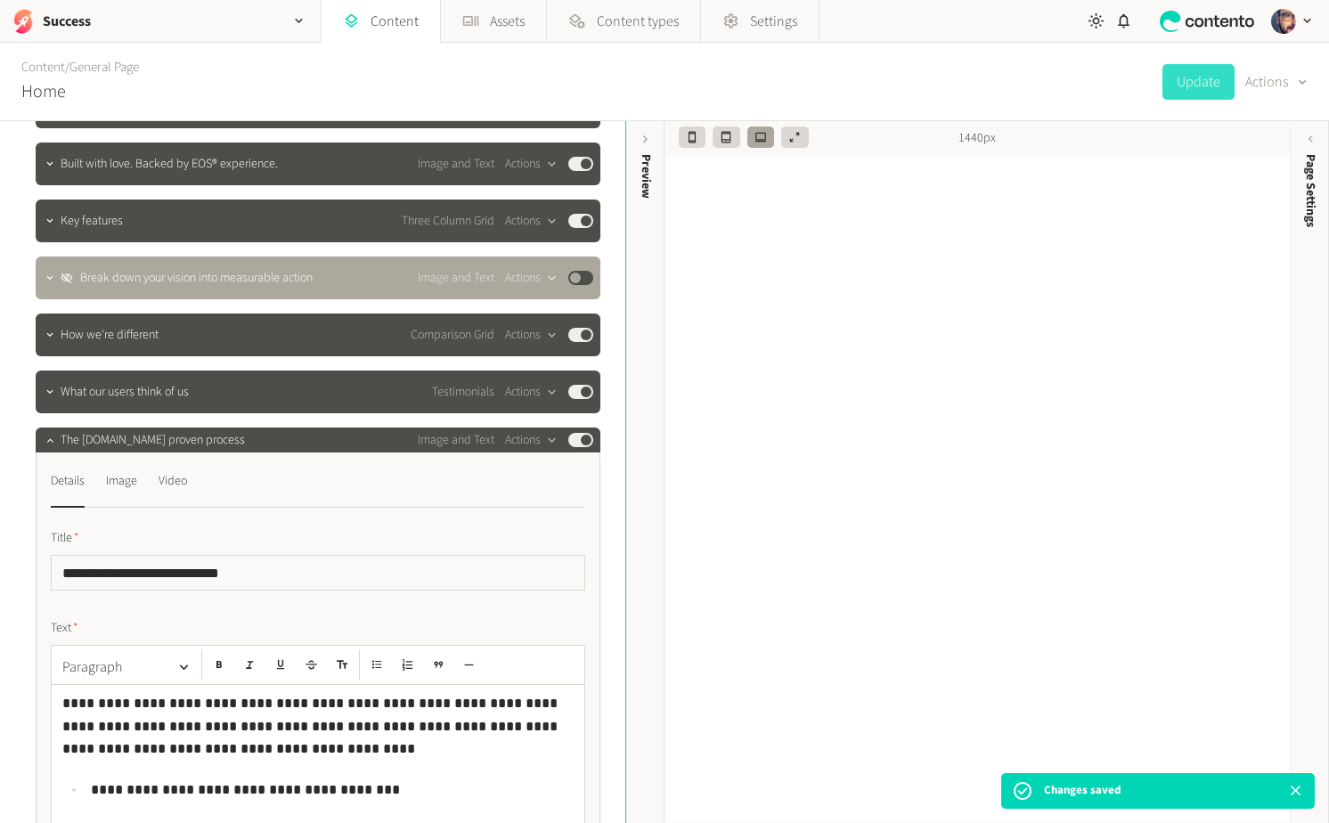
click at [141, 482] on nav "Details Image Video" at bounding box center [318, 487] width 535 height 41
click at [126, 479] on div "Image" at bounding box center [121, 481] width 31 height 29
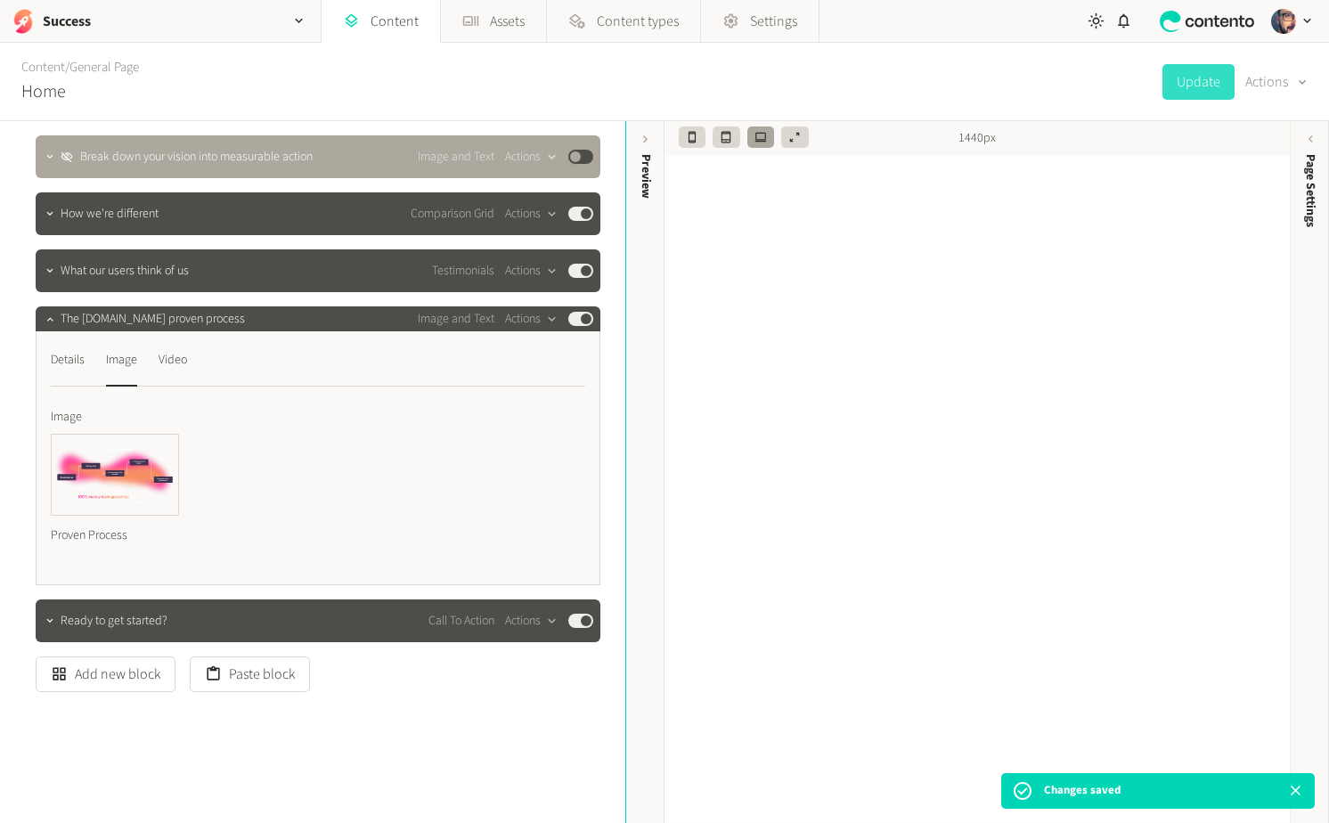
scroll to position [707, 0]
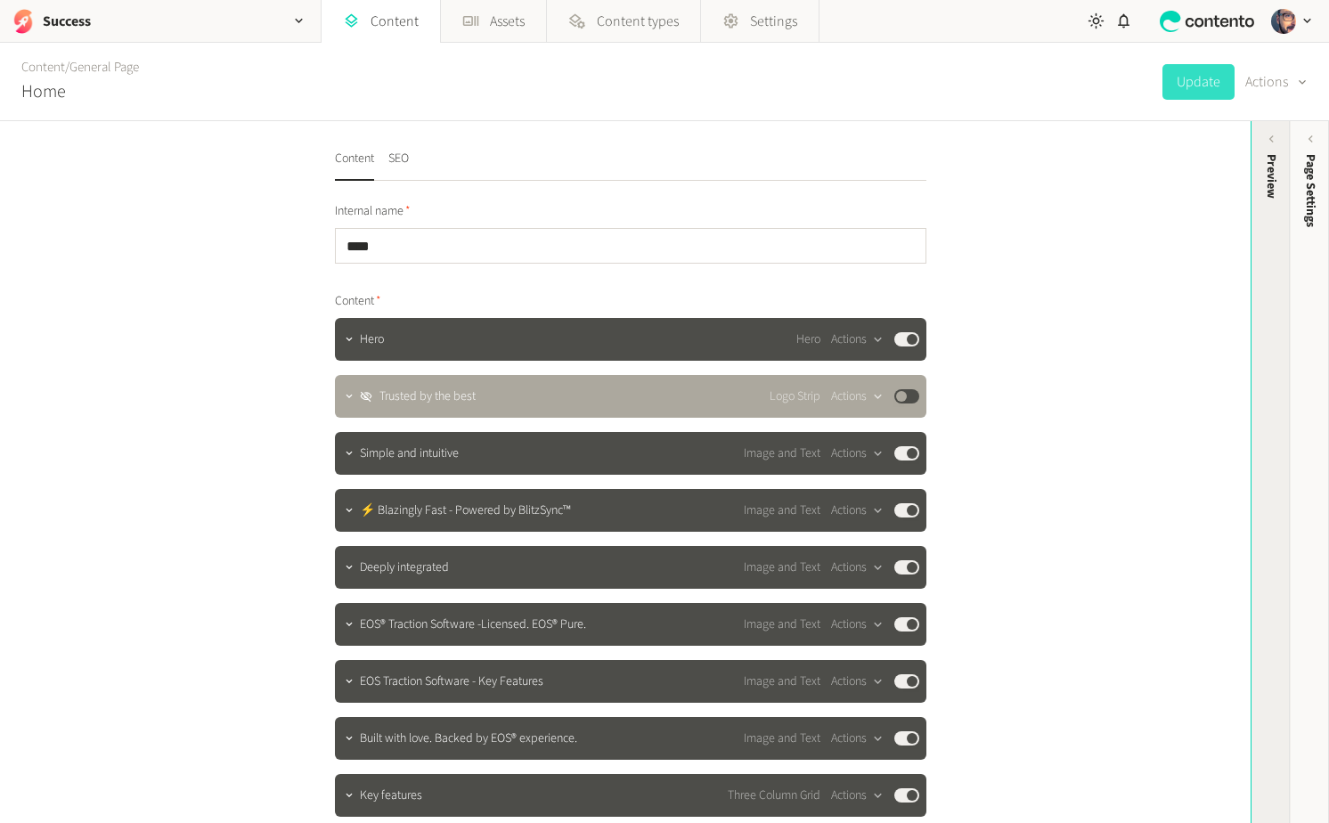
click at [1274, 227] on div "Preview" at bounding box center [1271, 292] width 39 height 321
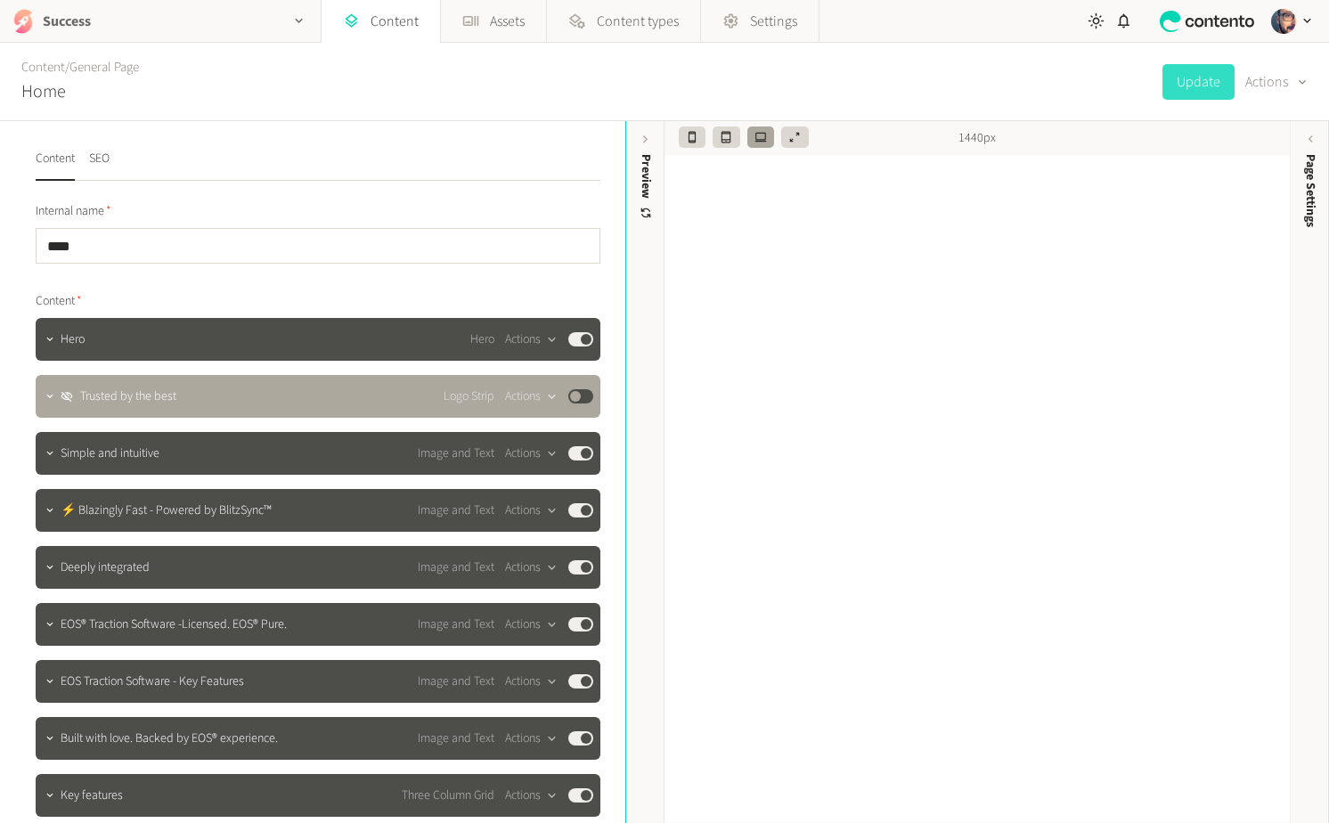
click at [72, 24] on h2 "Success" at bounding box center [67, 21] width 48 height 21
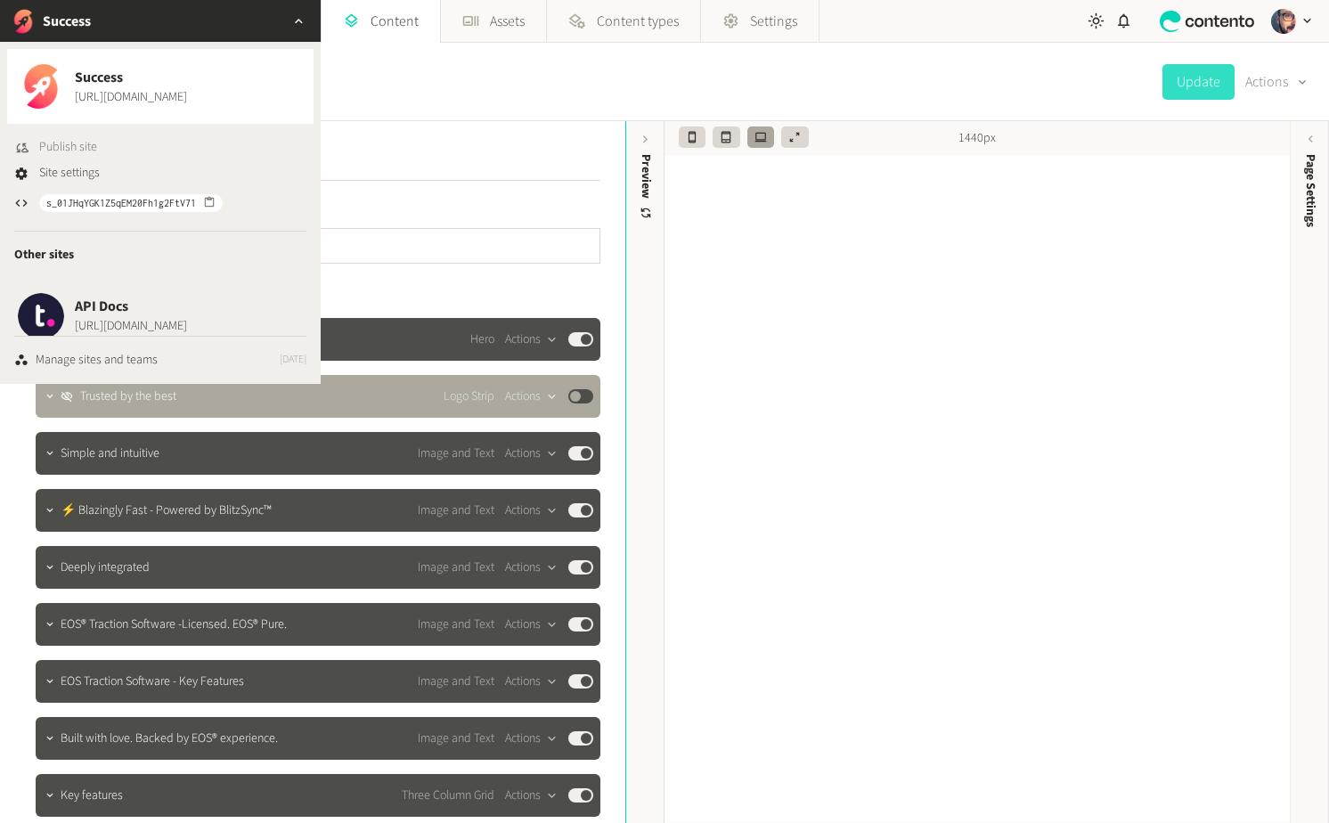
click at [74, 146] on span "Publish site" at bounding box center [68, 147] width 58 height 19
click at [706, 58] on div "Content / General Page Home Update Actions" at bounding box center [664, 82] width 1329 height 78
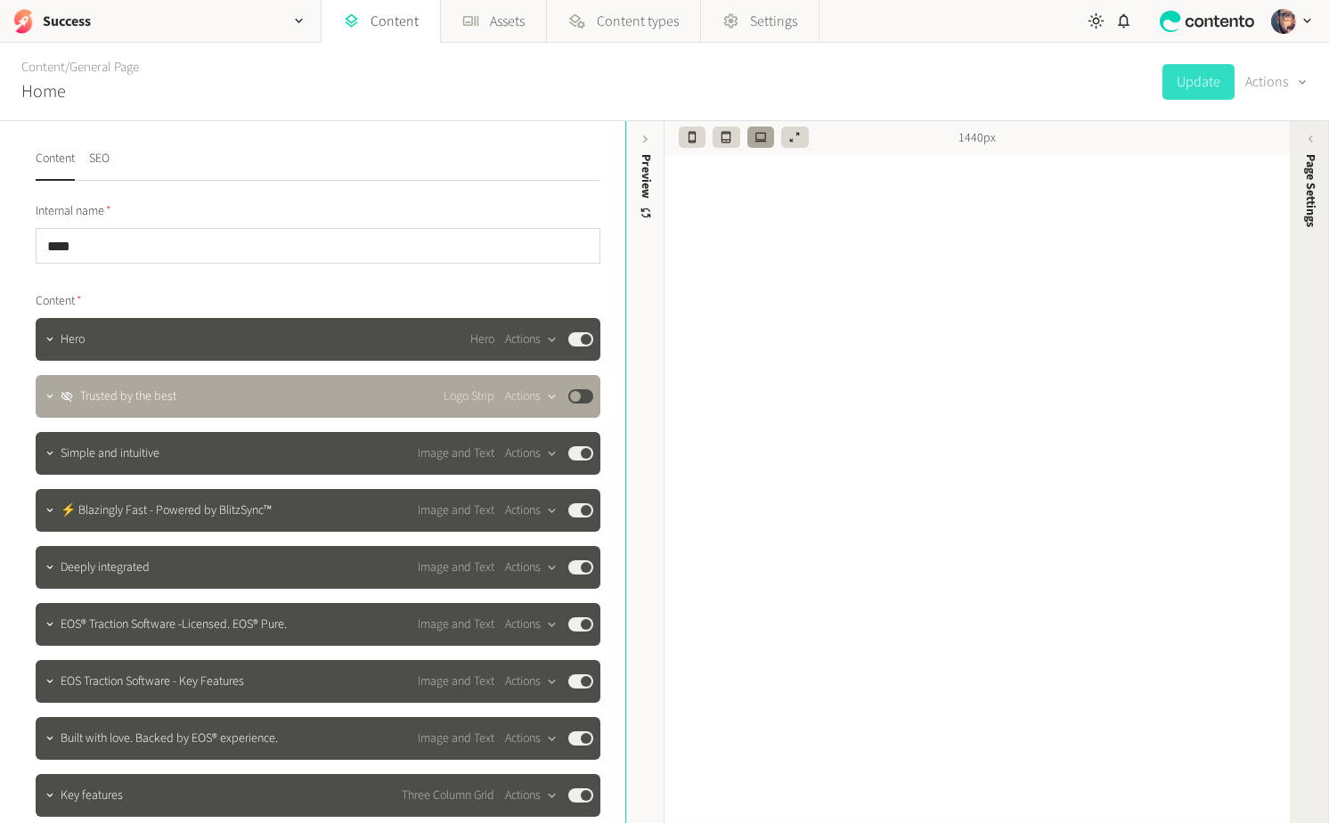
click at [1309, 181] on span "Page Settings" at bounding box center [1311, 190] width 19 height 73
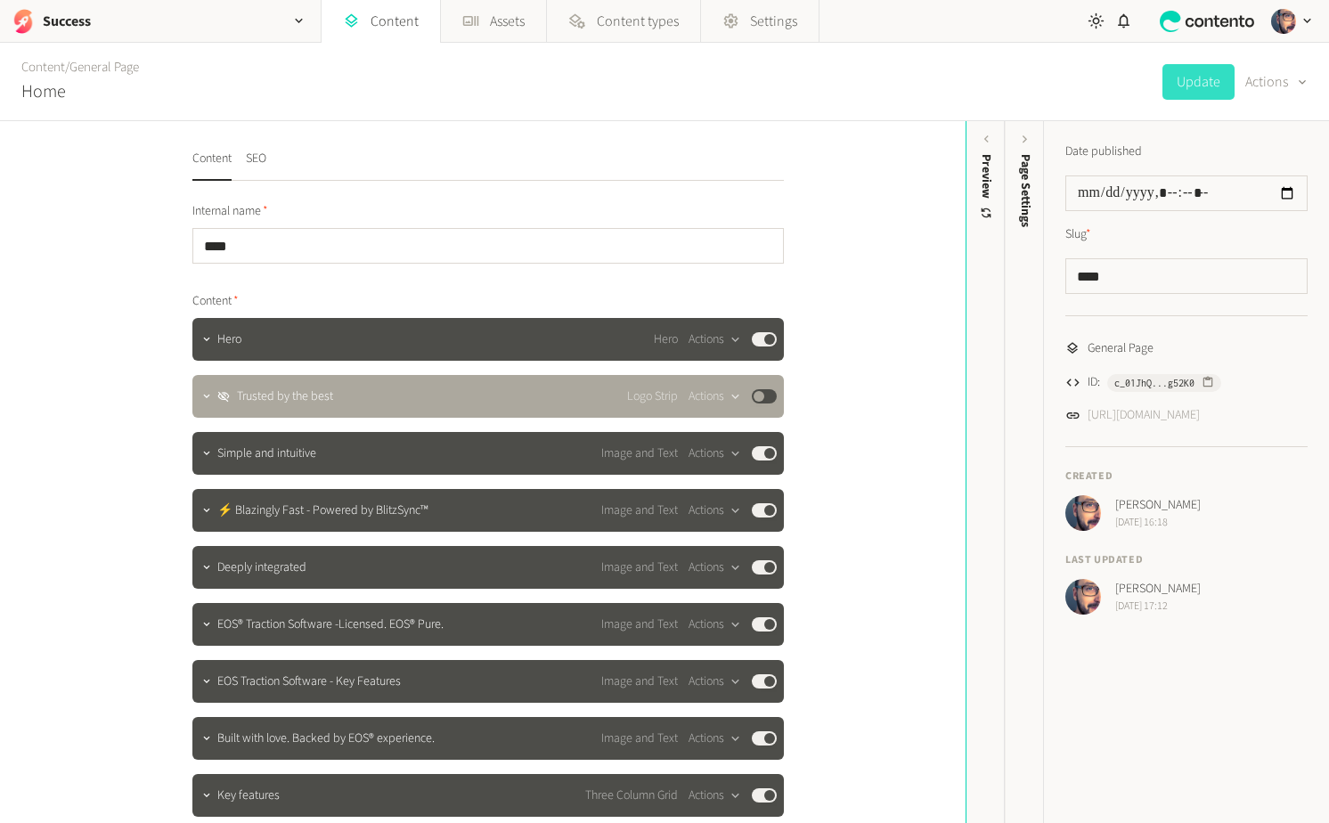
click at [1199, 418] on link "[URL][DOMAIN_NAME]" at bounding box center [1144, 415] width 112 height 19
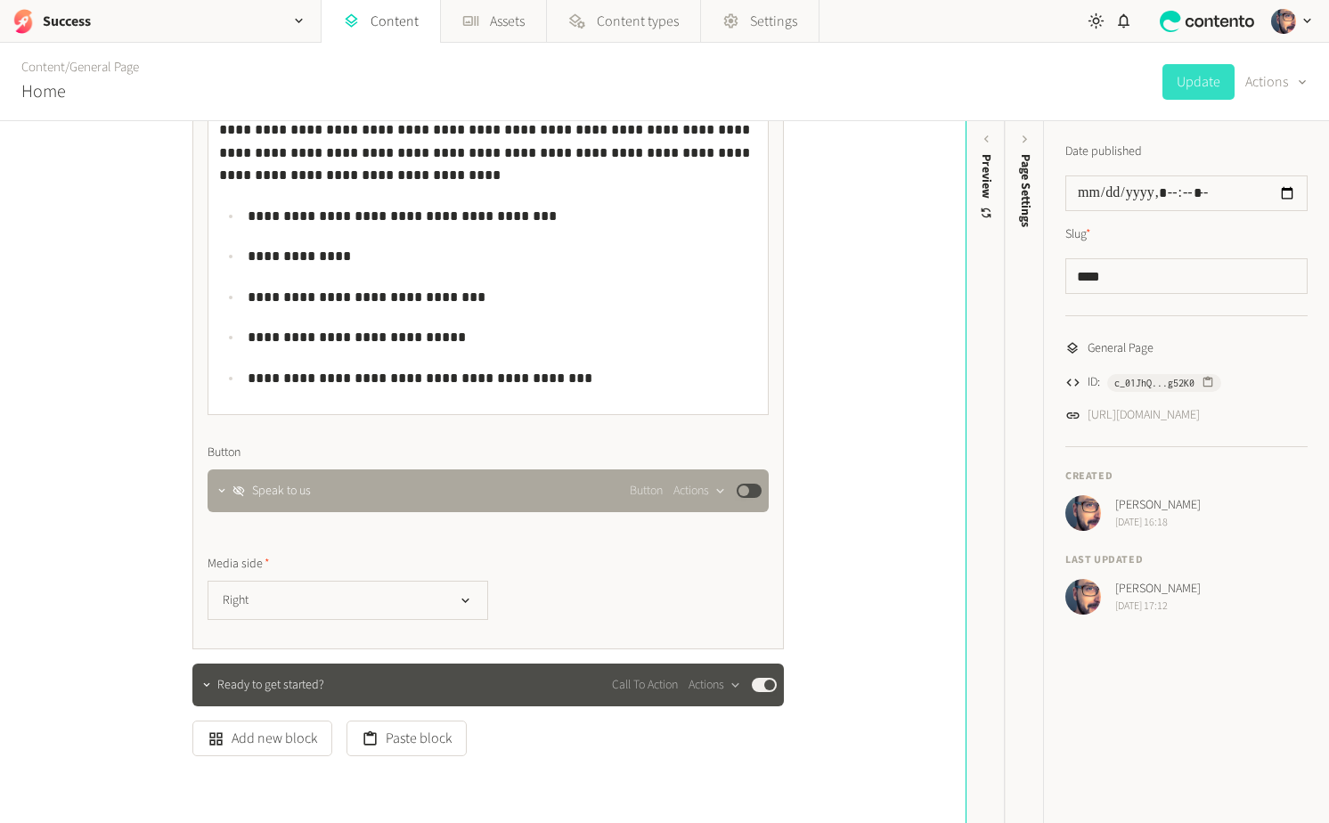
scroll to position [1088, 0]
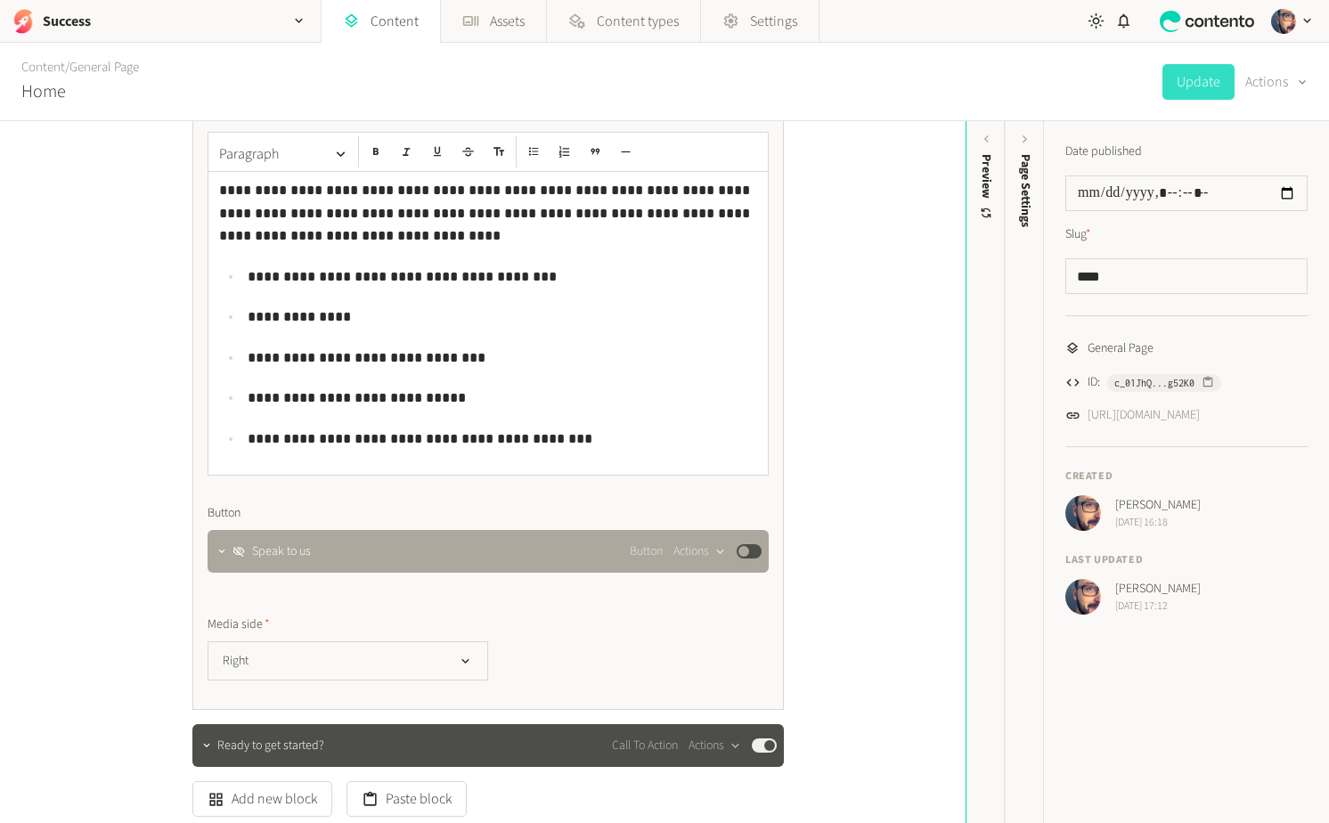
click at [415, 314] on p "**********" at bounding box center [503, 317] width 510 height 23
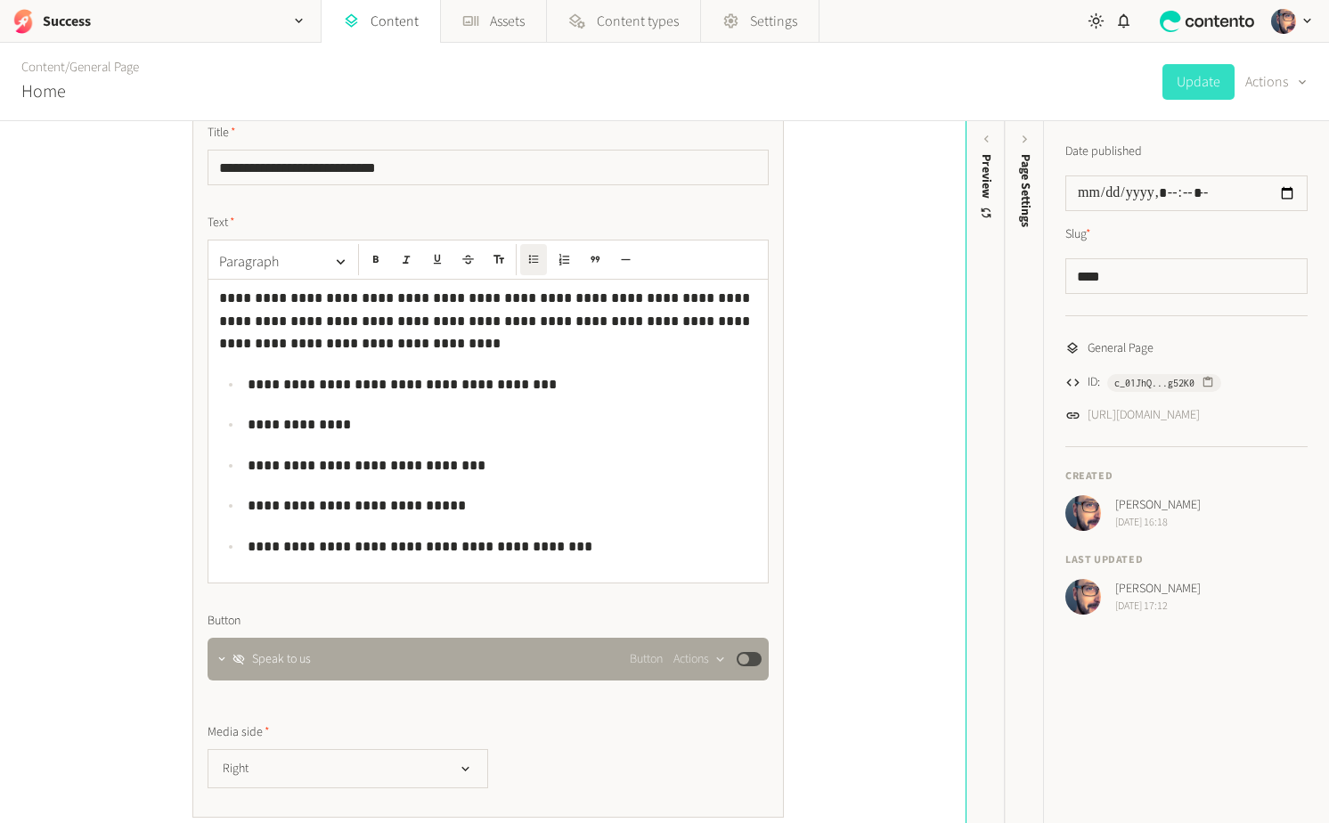
scroll to position [969, 0]
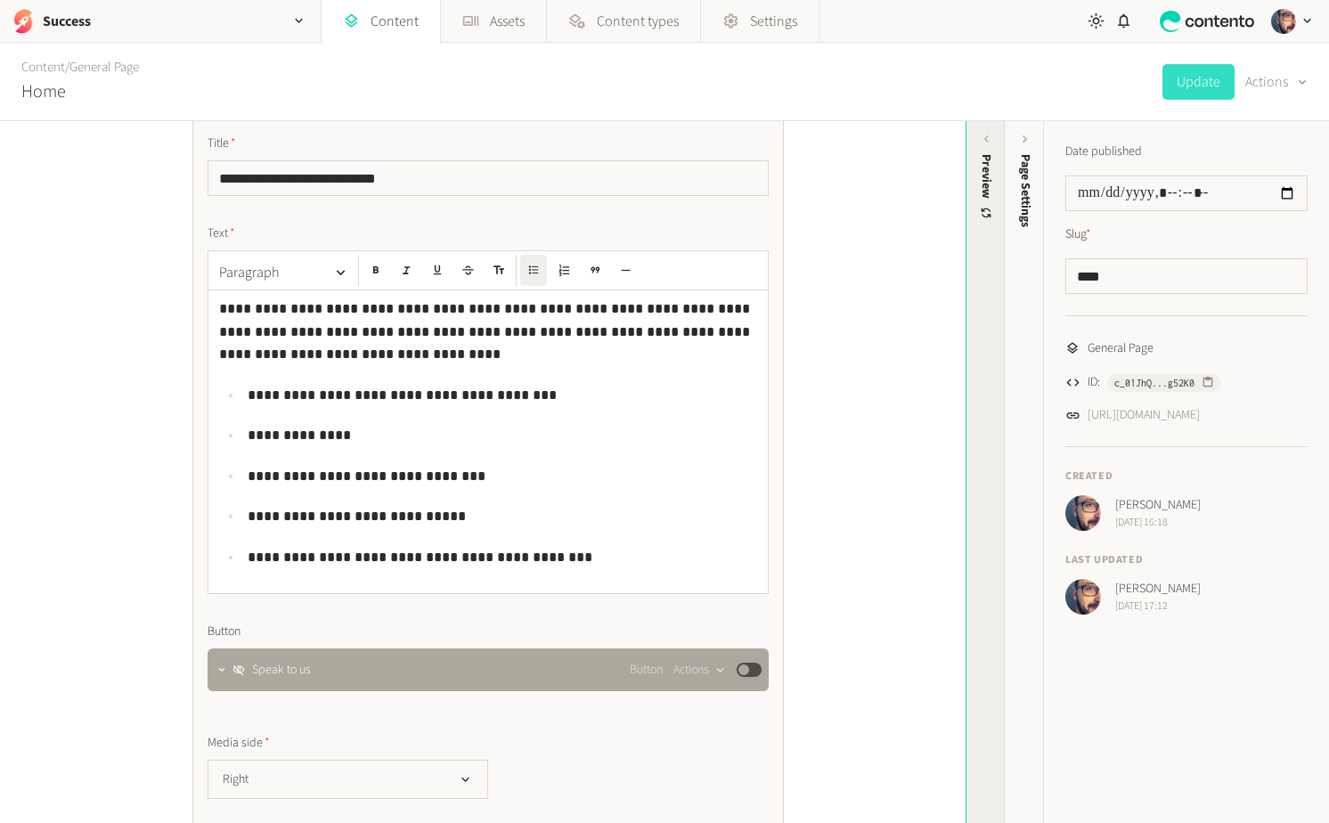
click at [986, 149] on div "Preview" at bounding box center [986, 292] width 39 height 321
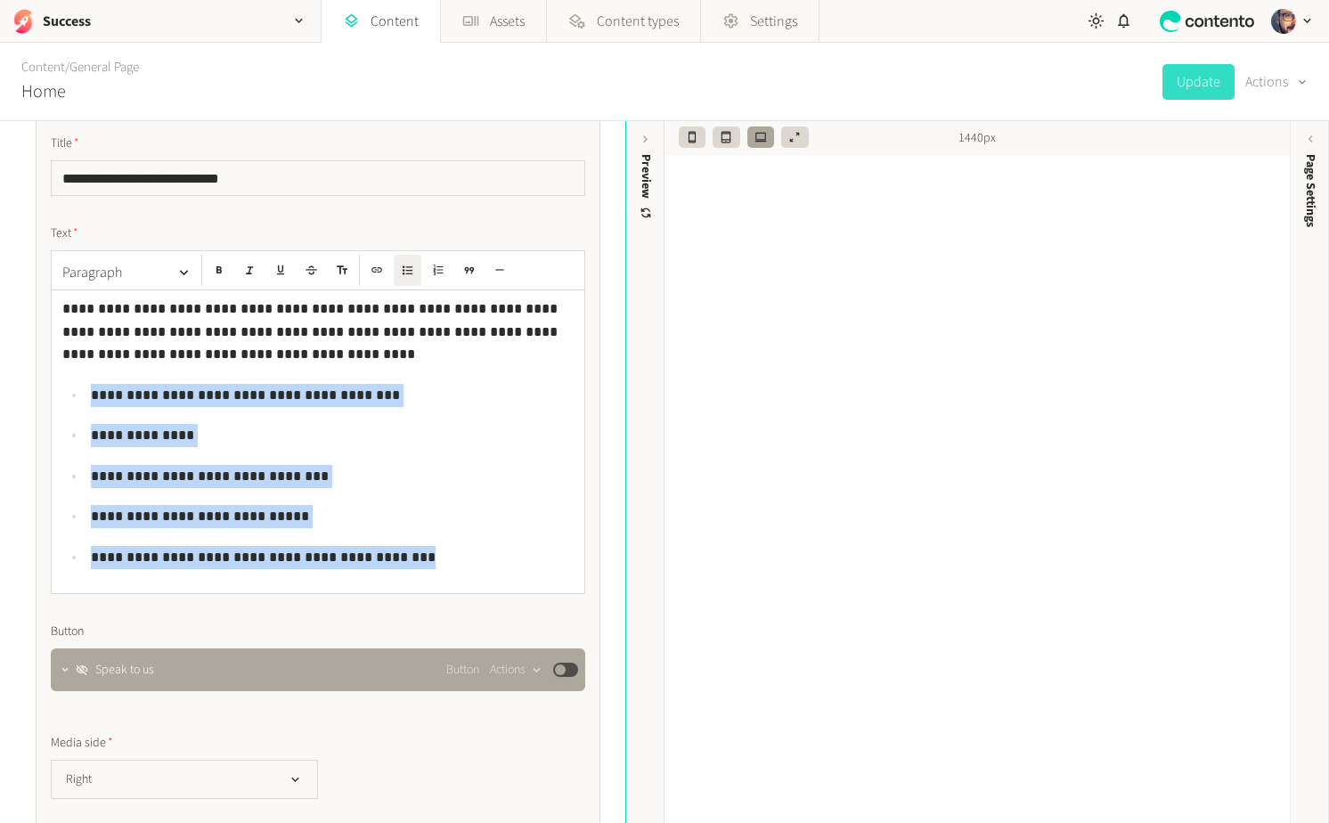
drag, startPoint x: 421, startPoint y: 560, endPoint x: 72, endPoint y: 401, distance: 383.6
click at [72, 401] on ul "**********" at bounding box center [317, 476] width 511 height 185
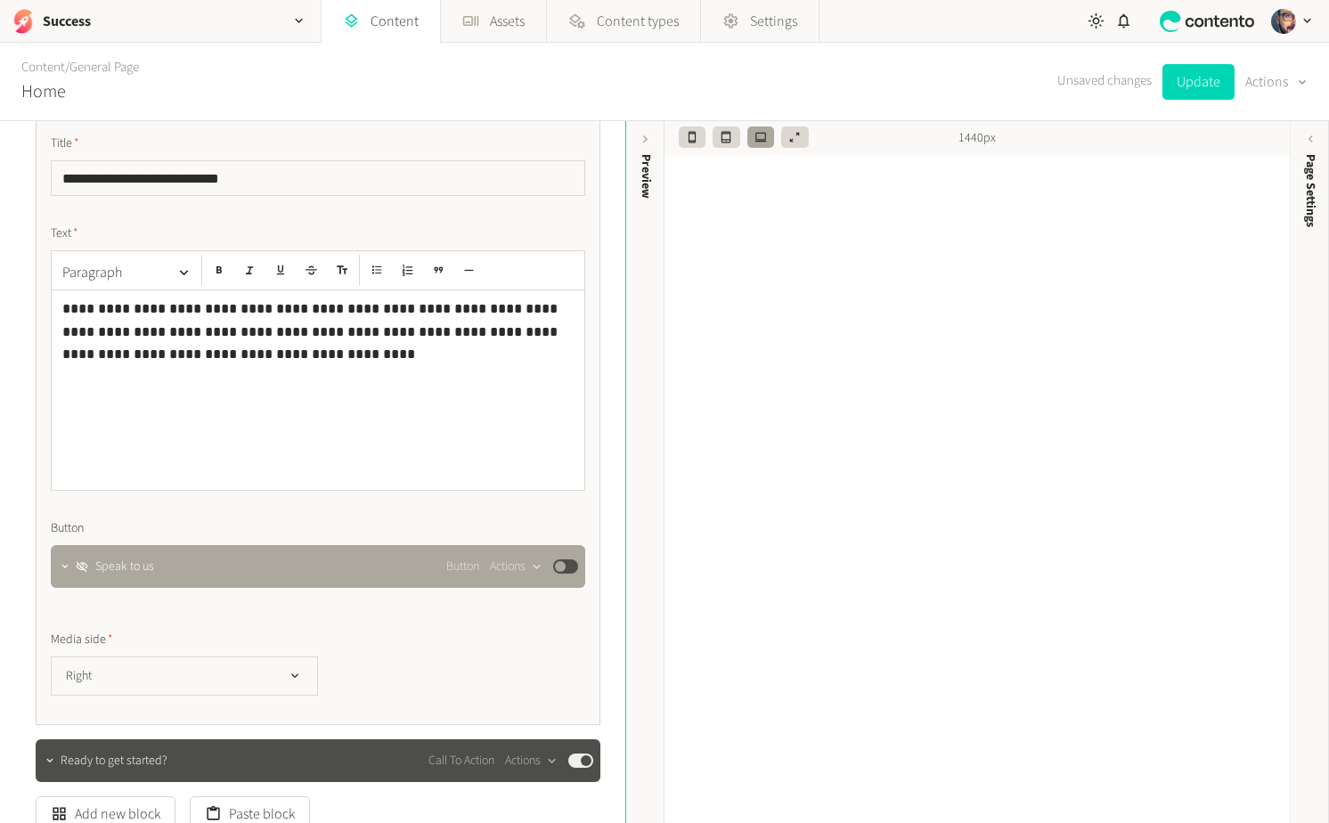
scroll to position [932, 0]
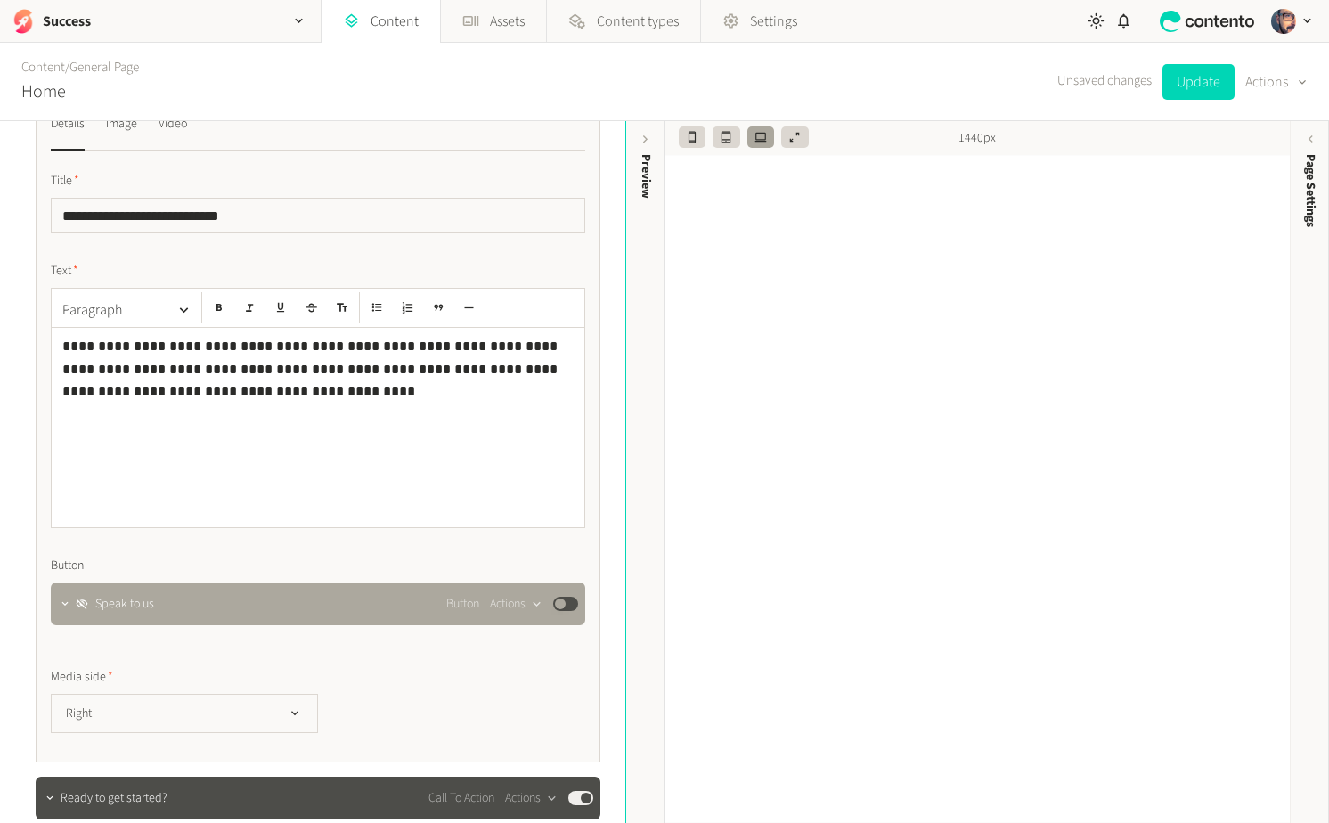
click at [289, 370] on p "**********" at bounding box center [317, 369] width 511 height 69
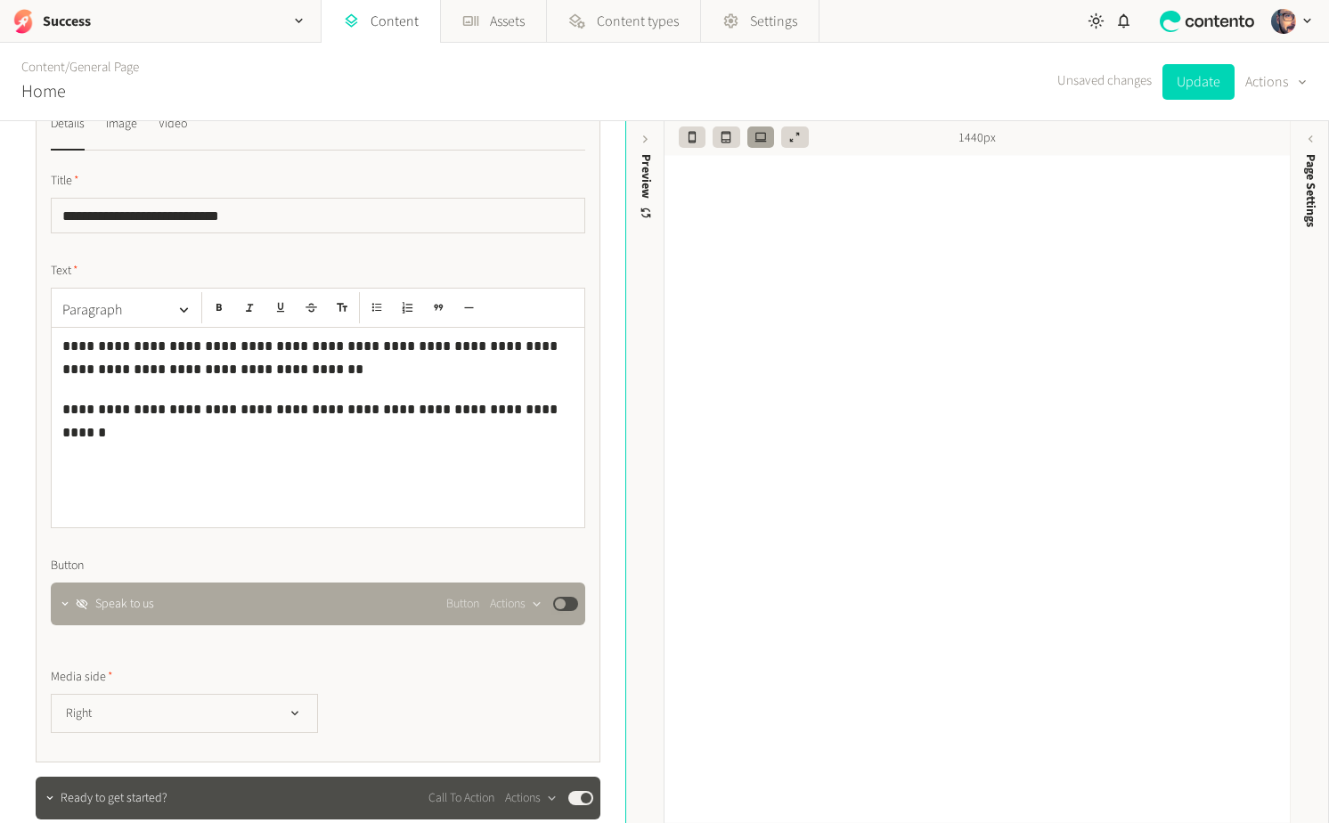
click at [509, 411] on p "**********" at bounding box center [317, 409] width 511 height 23
click at [1191, 84] on button "Update" at bounding box center [1199, 82] width 72 height 36
click at [70, 20] on h2 "Success" at bounding box center [67, 21] width 48 height 21
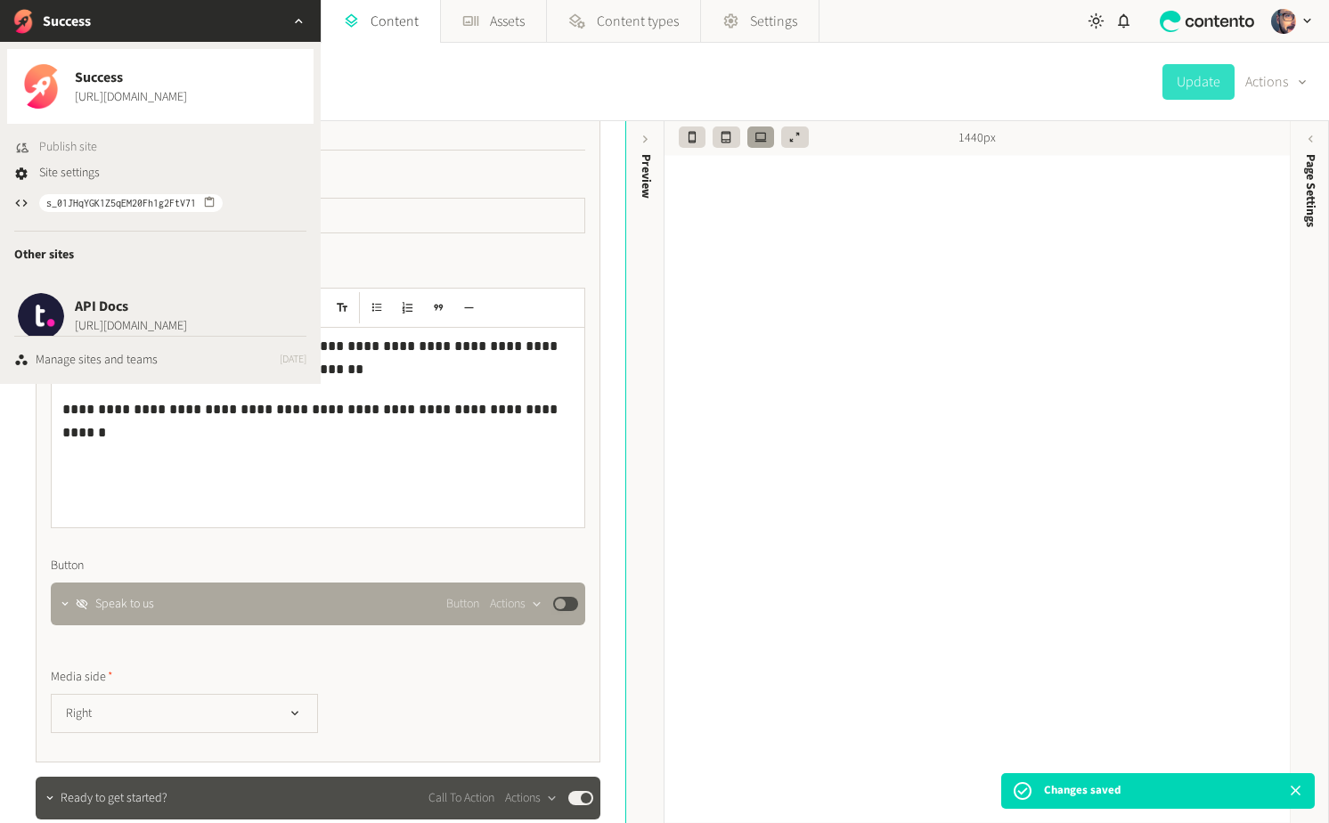
click at [71, 153] on span "Publish site" at bounding box center [68, 147] width 58 height 19
click at [912, 51] on div "Content / General Page Home Update Actions" at bounding box center [664, 82] width 1329 height 78
